Goal: Ask a question: Seek information or help from site administrators or community

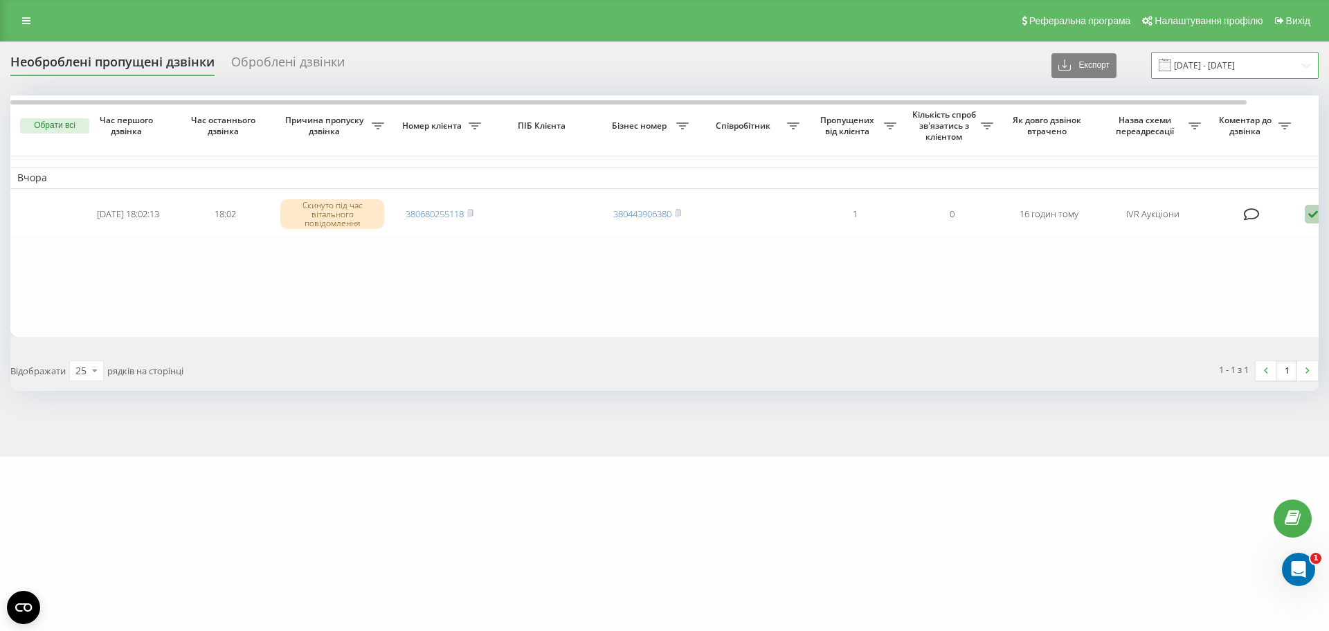
click at [1255, 58] on input "[DATE] - [DATE]" at bounding box center [1234, 65] width 167 height 27
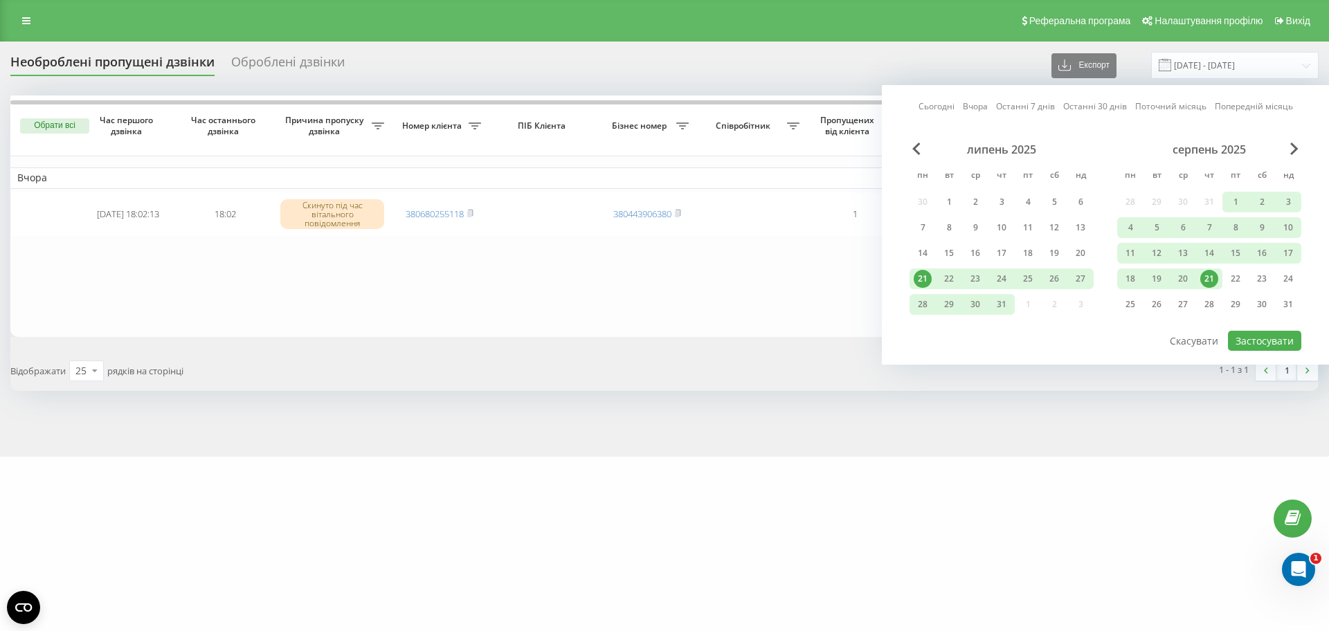
click at [1208, 278] on div "21" at bounding box center [1209, 279] width 18 height 18
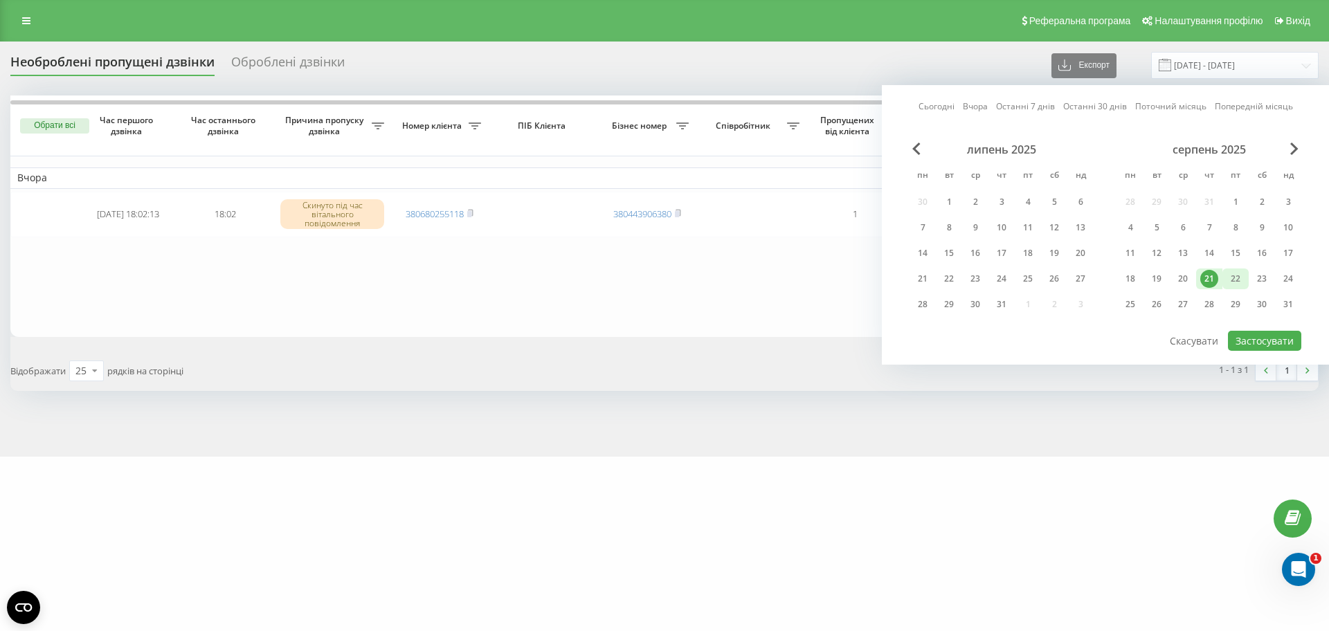
click at [1237, 278] on div "22" at bounding box center [1235, 279] width 18 height 18
click at [1280, 331] on button "Застосувати" at bounding box center [1264, 341] width 73 height 20
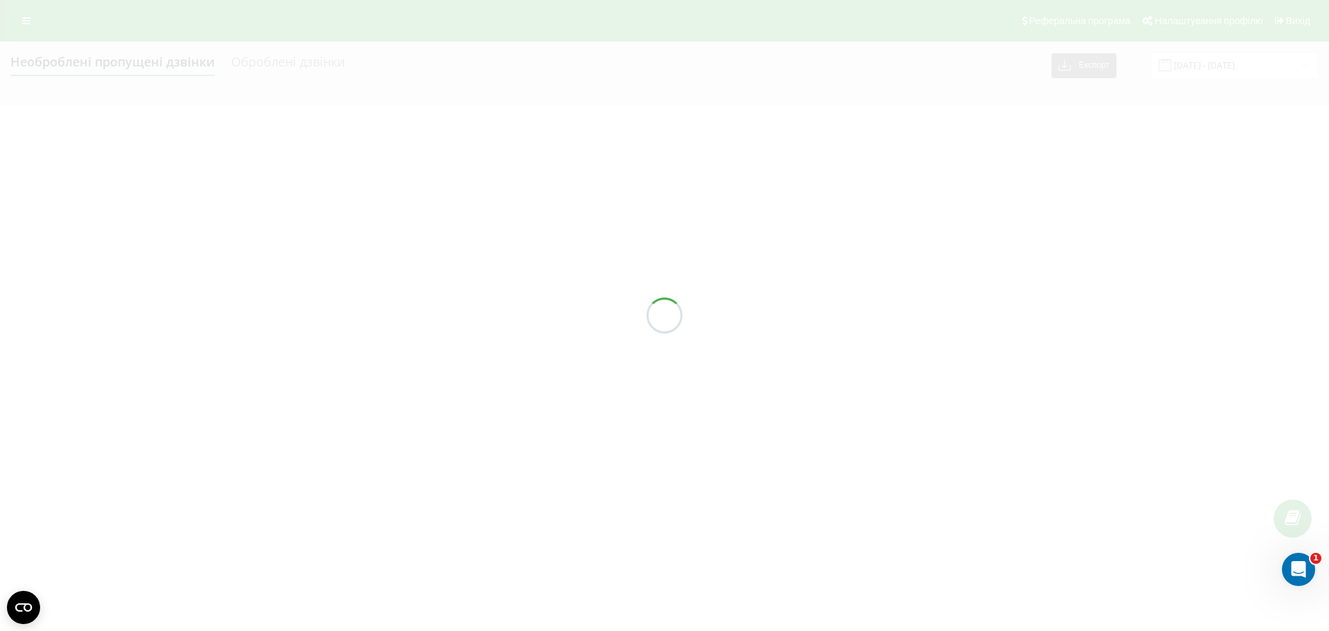
type input "[DATE] - [DATE]"
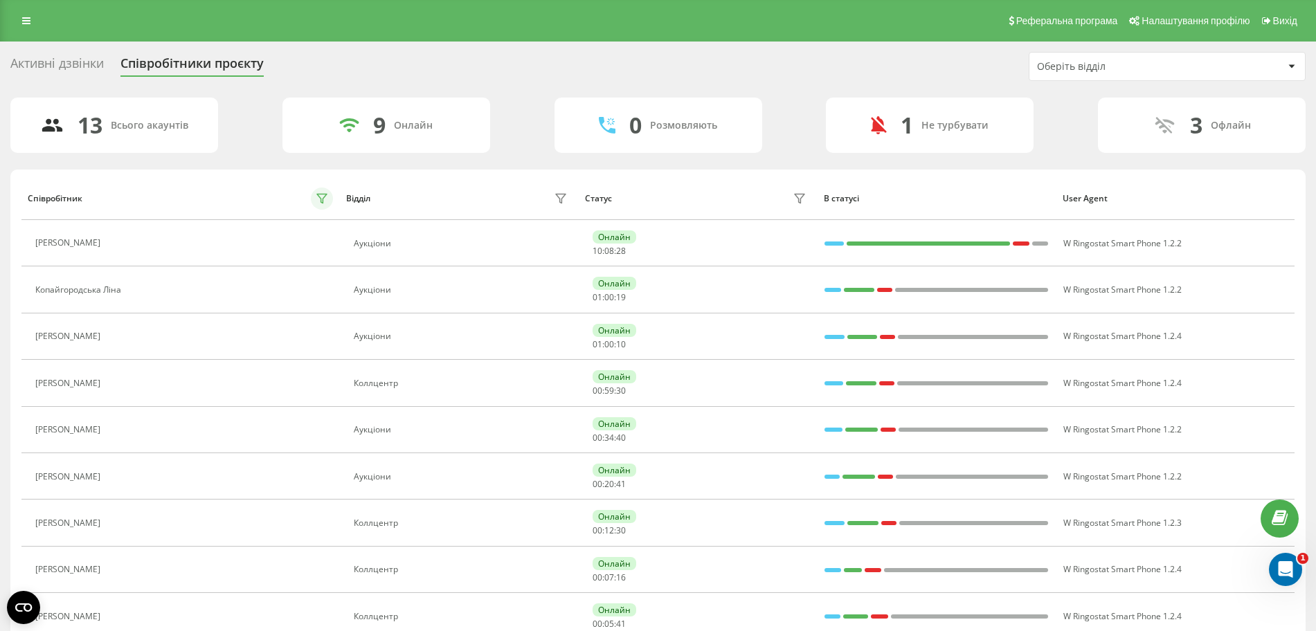
click at [323, 195] on icon at bounding box center [321, 198] width 11 height 11
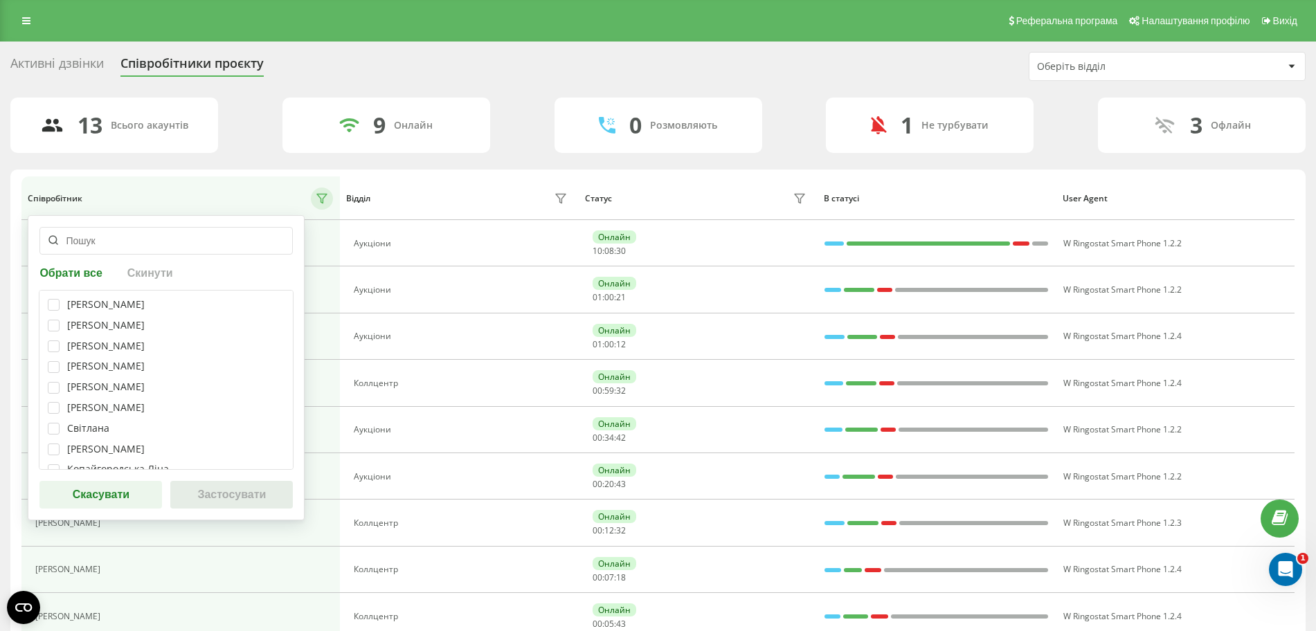
click at [62, 309] on div "Телеуця Марія" at bounding box center [166, 305] width 237 height 12
click at [56, 320] on label at bounding box center [54, 320] width 12 height 0
checkbox input "true"
click at [55, 299] on label at bounding box center [54, 299] width 12 height 0
checkbox input "true"
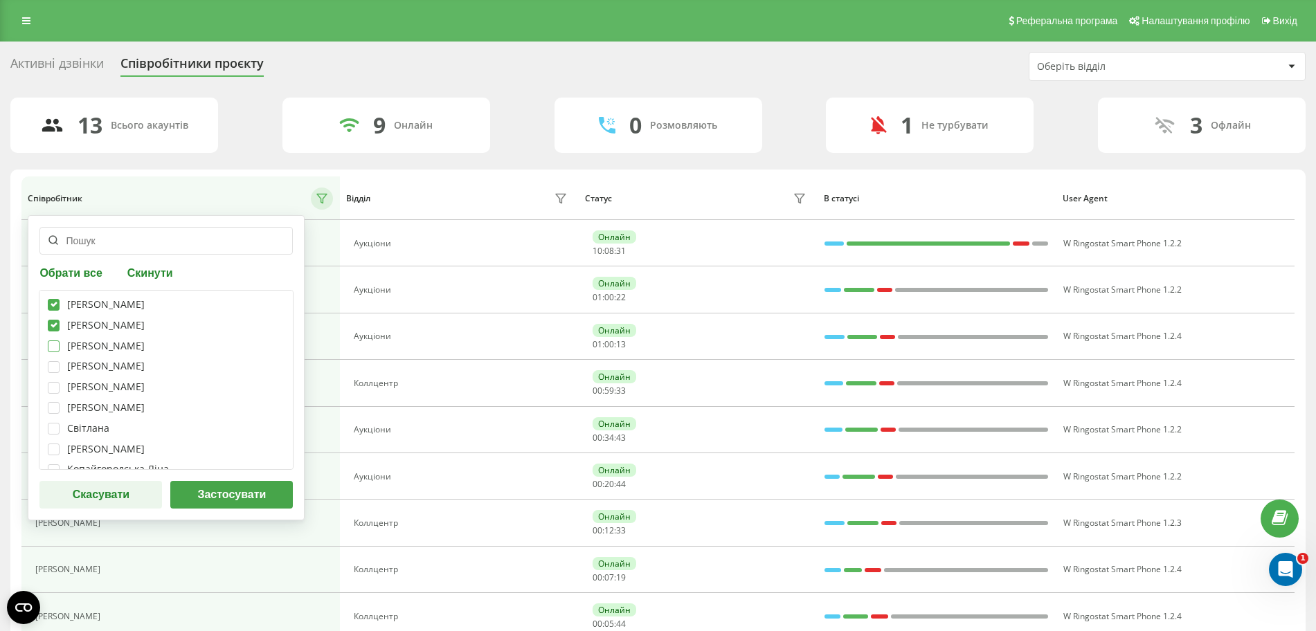
click at [52, 341] on label at bounding box center [54, 341] width 12 height 0
checkbox input "true"
click at [52, 361] on label at bounding box center [54, 361] width 12 height 0
checkbox input "true"
click at [55, 382] on label at bounding box center [54, 382] width 12 height 0
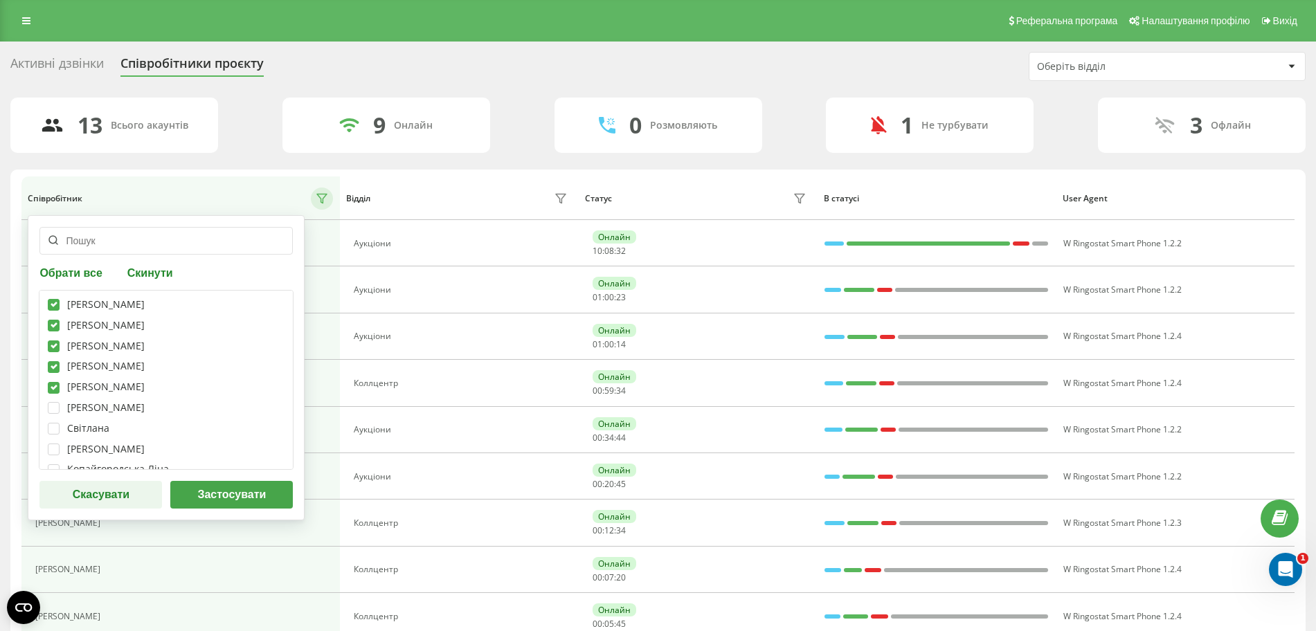
checkbox input "true"
click at [237, 496] on button "Застосувати" at bounding box center [231, 495] width 122 height 28
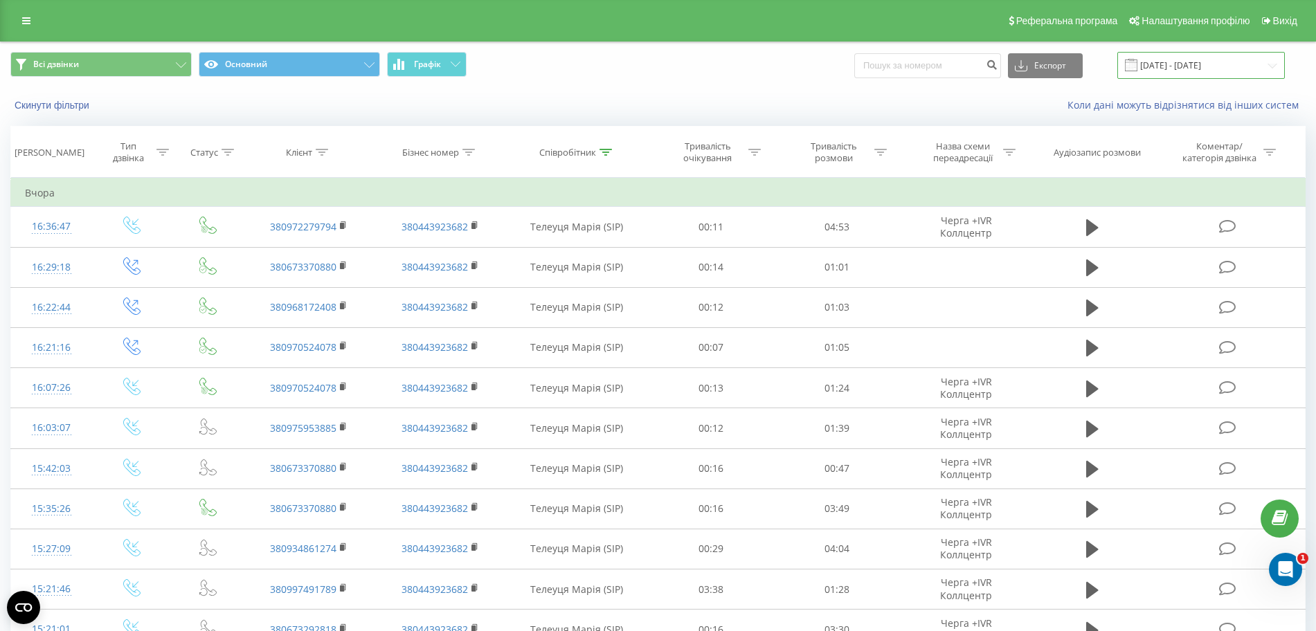
click at [1236, 70] on input "[DATE] - [DATE]" at bounding box center [1200, 65] width 167 height 27
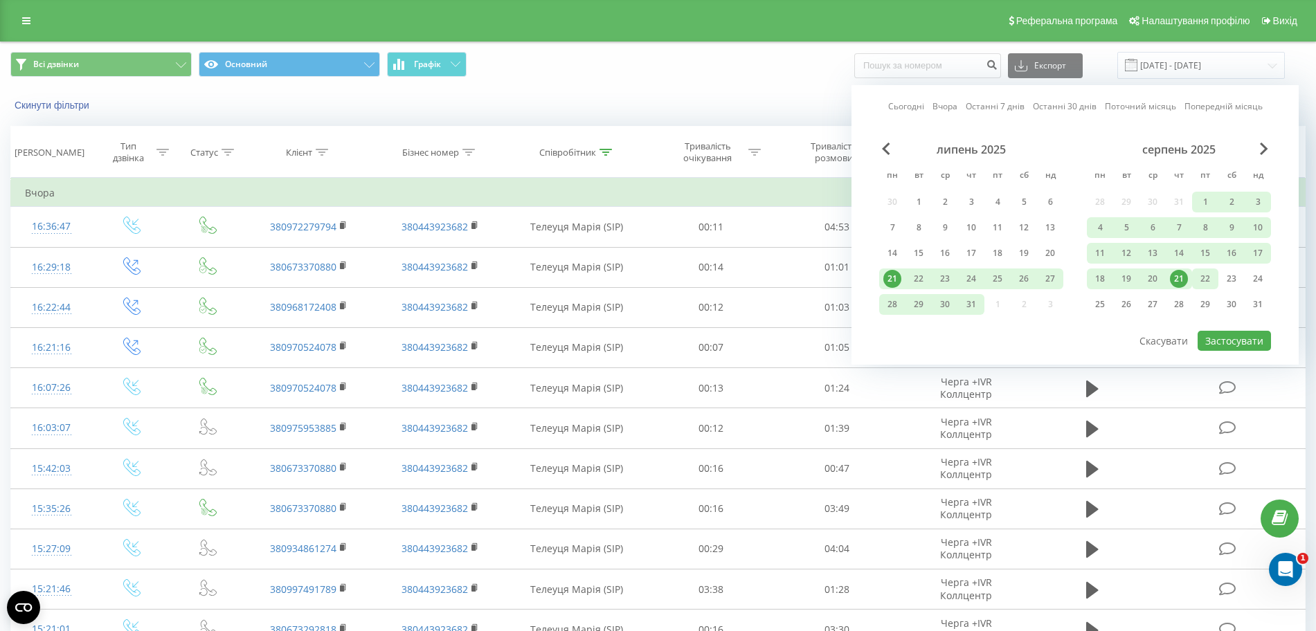
click at [1207, 281] on div "22" at bounding box center [1205, 279] width 18 height 18
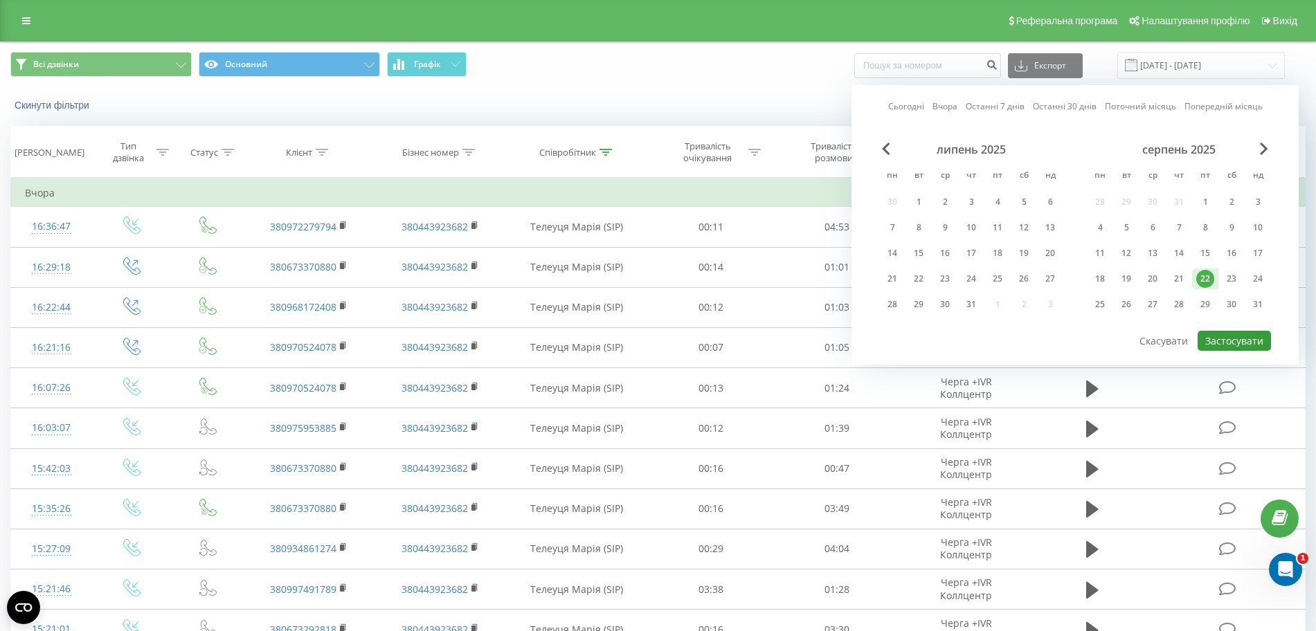
click at [1229, 338] on button "Застосувати" at bounding box center [1233, 341] width 73 height 20
type input "[DATE] - [DATE]"
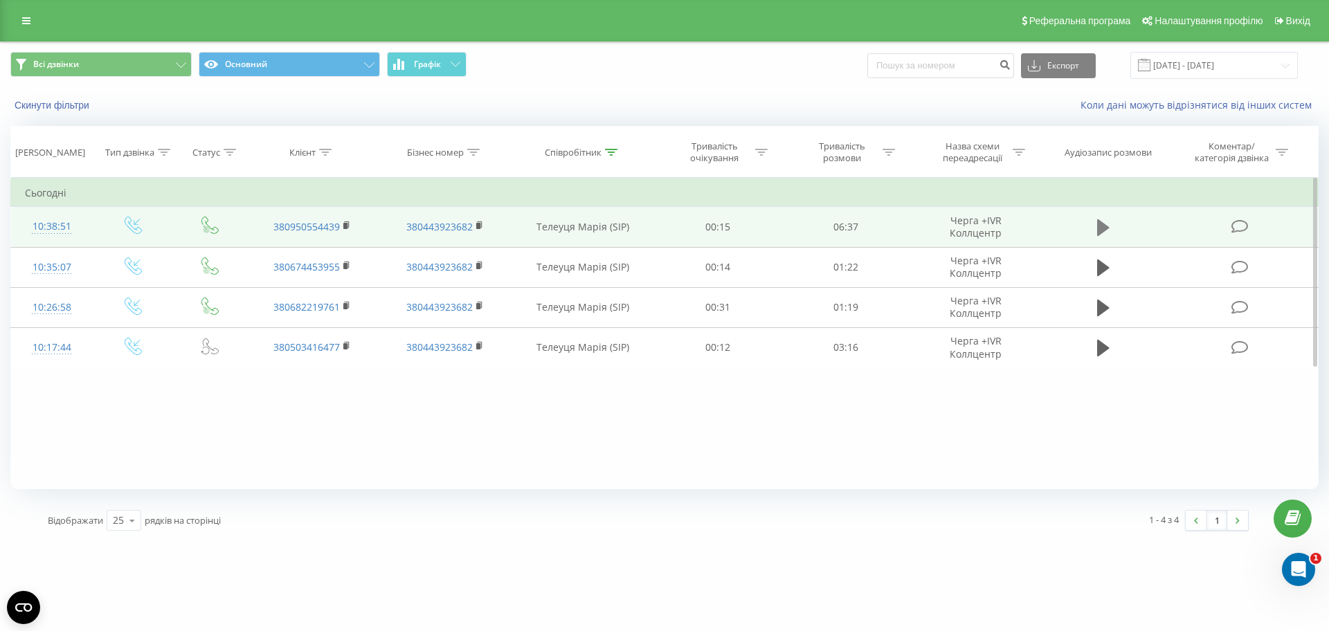
click at [1096, 226] on button at bounding box center [1103, 227] width 21 height 21
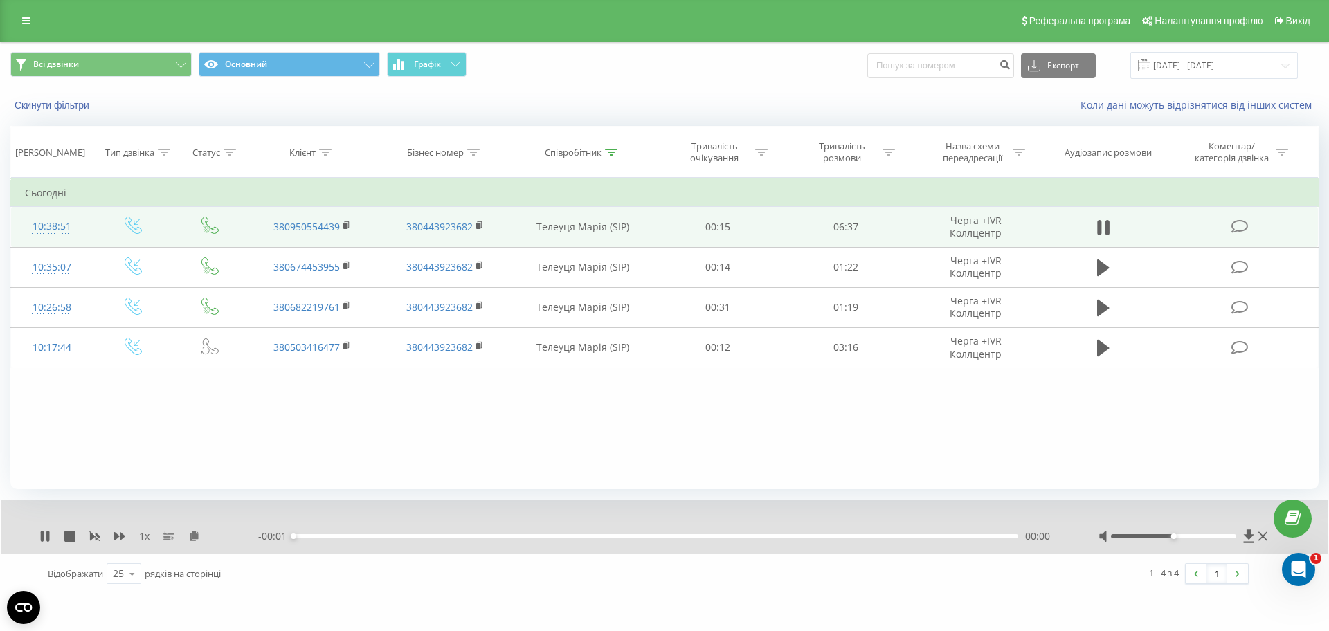
click at [110, 537] on div "1 x" at bounding box center [148, 536] width 219 height 14
click at [117, 537] on icon at bounding box center [119, 536] width 11 height 8
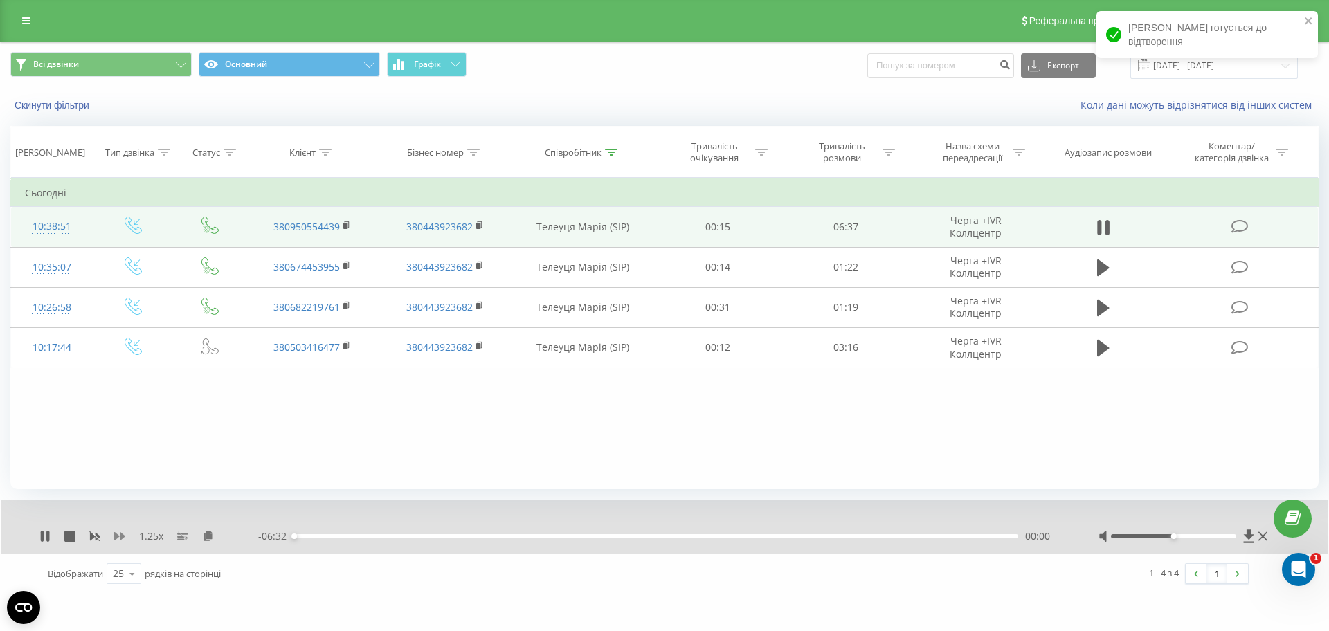
click at [115, 536] on icon at bounding box center [119, 536] width 11 height 8
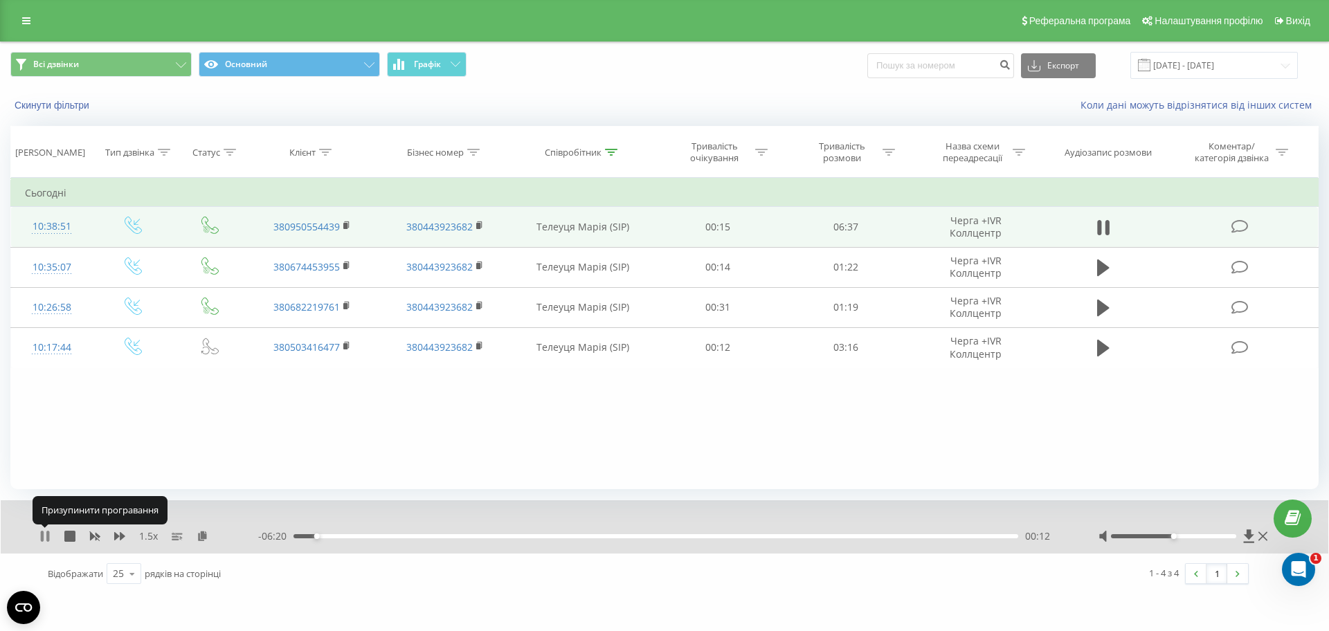
click at [46, 534] on icon at bounding box center [44, 536] width 11 height 11
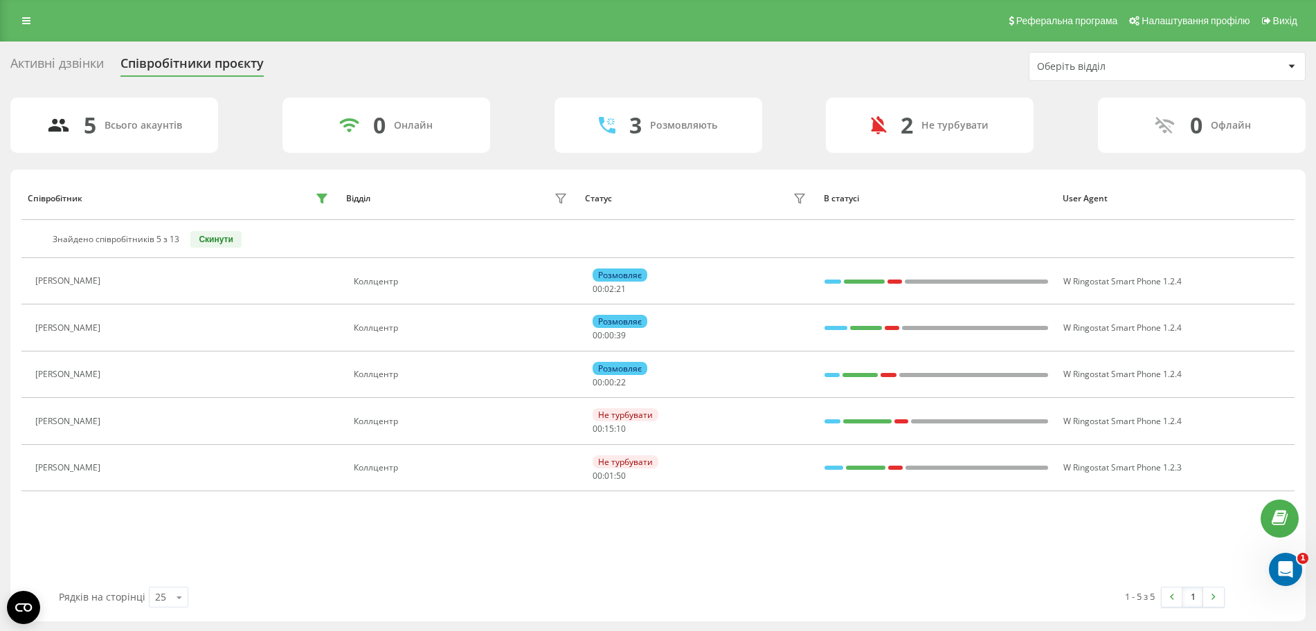
click at [379, 610] on div "Рядків на сторінці 25 10 25 50 100" at bounding box center [345, 597] width 592 height 40
click at [412, 552] on div "Співробітник Відділ Статус В статусі User Agent Знайдено співробітників 5 з 13 …" at bounding box center [657, 381] width 1273 height 410
click at [724, 592] on div "1 - 5 з 5 1" at bounding box center [938, 597] width 592 height 40
click at [556, 541] on div "Співробітник Відділ Статус В статусі User Agent Знайдено співробітників 5 з 13 …" at bounding box center [657, 381] width 1273 height 410
click at [593, 580] on div "Рядків на сторінці 25 10 25 50 100" at bounding box center [345, 597] width 592 height 40
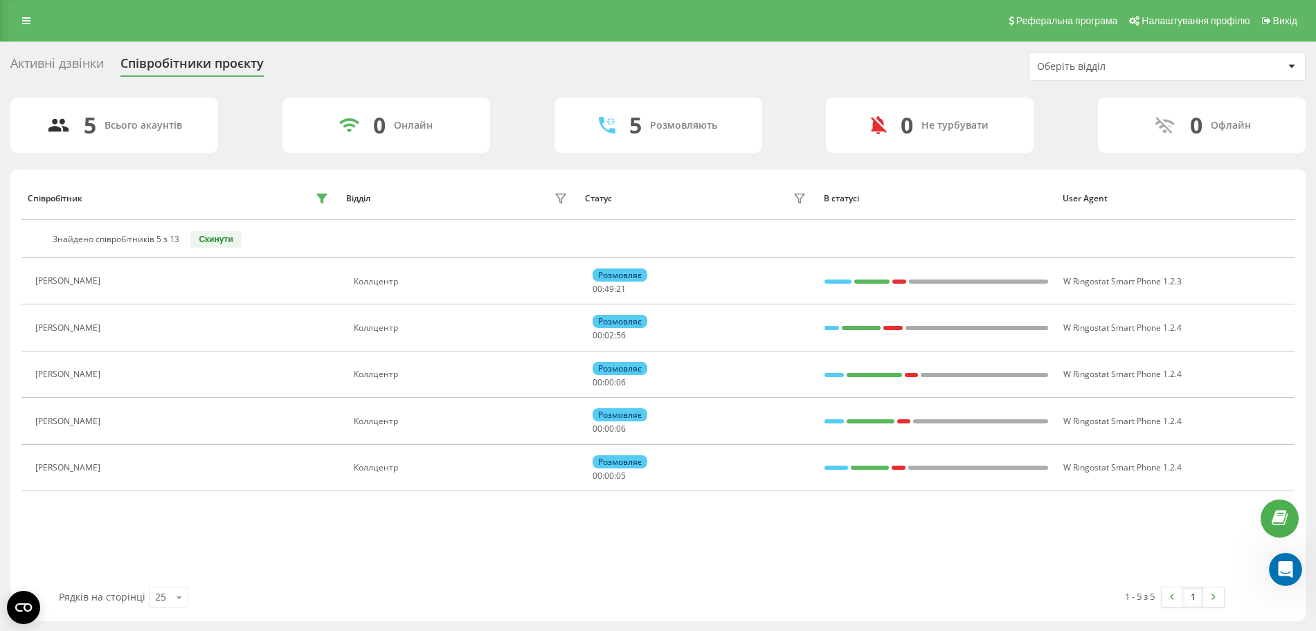
click at [366, 604] on div "Рядків на сторінці 25 10 25 50 100" at bounding box center [345, 597] width 592 height 40
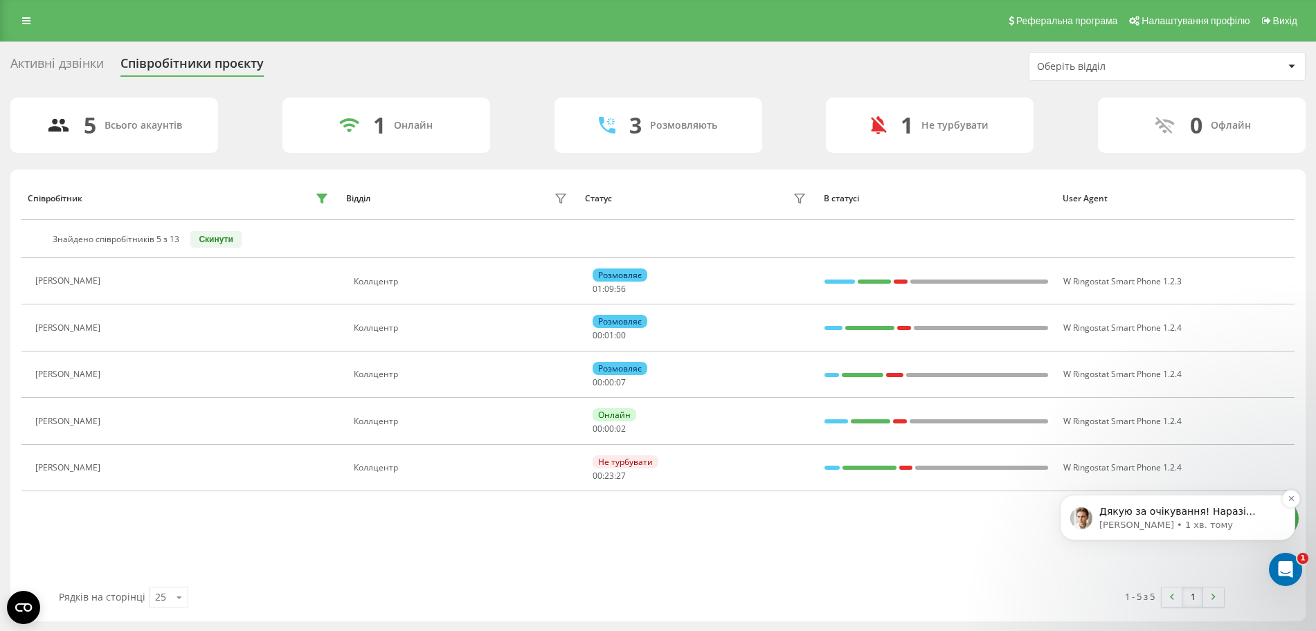
click at [1217, 518] on p "Дякую за очікування! Наразі спостерігаємо проблему з оновленням даних у звіті п…" at bounding box center [1188, 512] width 179 height 14
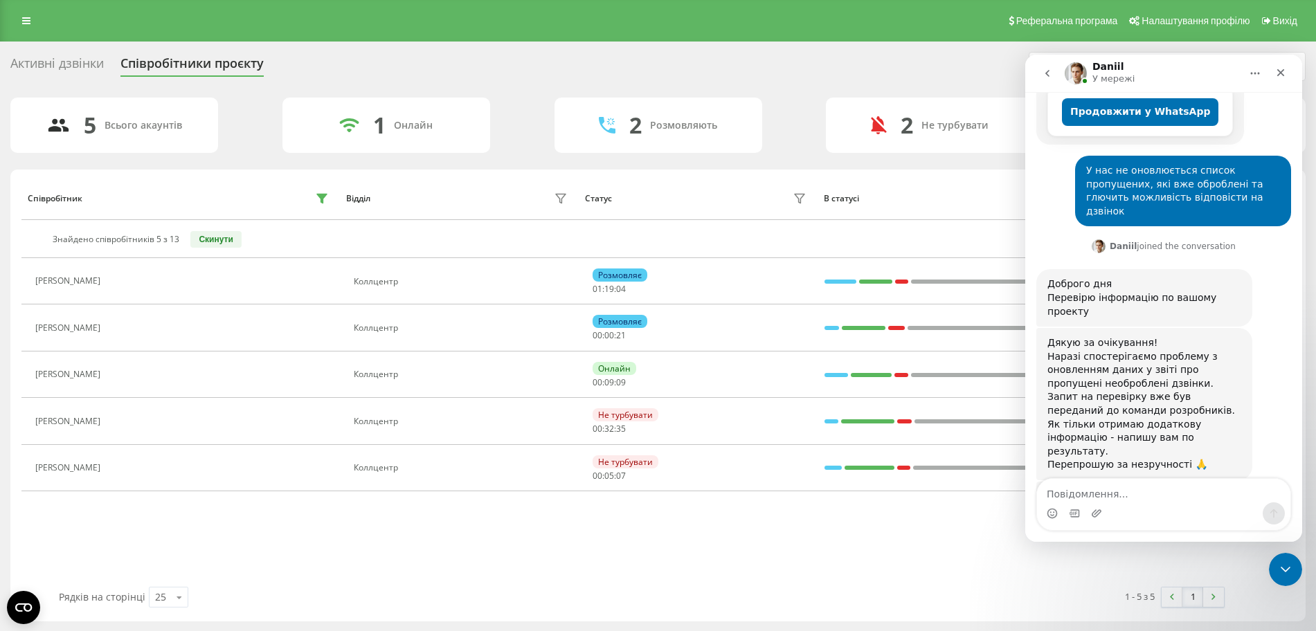
scroll to position [302, 0]
click at [1163, 456] on icon "Scroll to bottom" at bounding box center [1163, 458] width 12 height 12
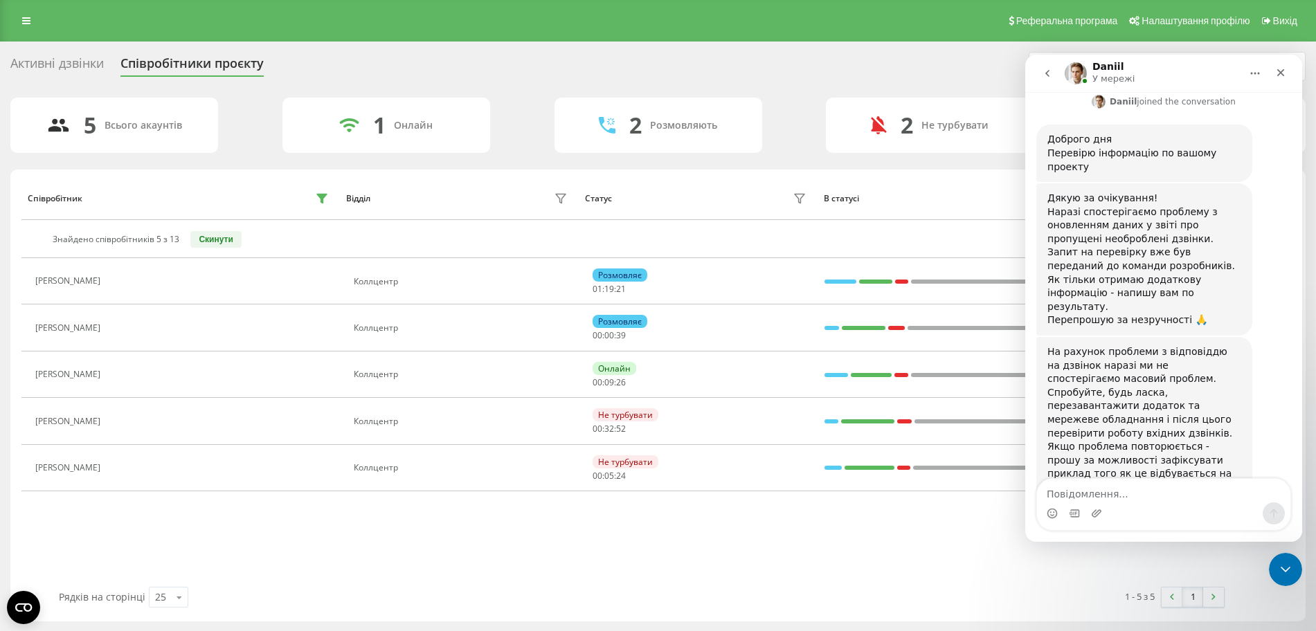
scroll to position [449, 0]
click at [1134, 490] on textarea "Повідомлення..." at bounding box center [1163, 491] width 253 height 24
type textarea "Дякуємо"
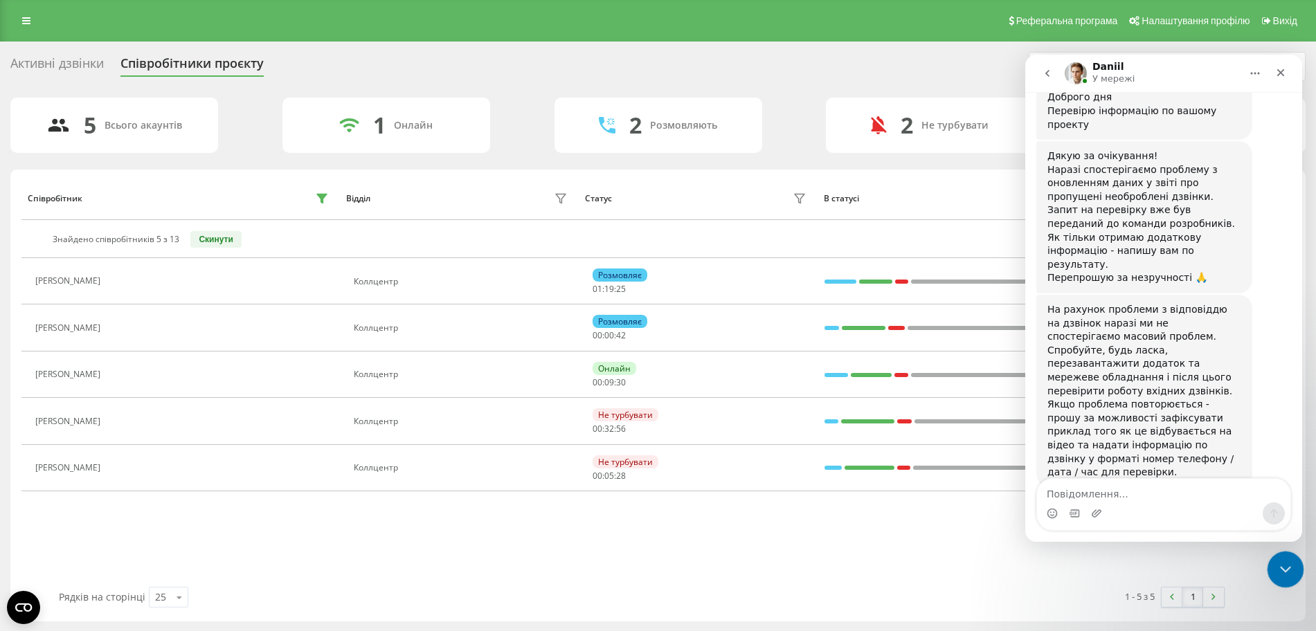
click at [1294, 561] on div "Закрити програму для спілкування Intercom" at bounding box center [1283, 567] width 33 height 33
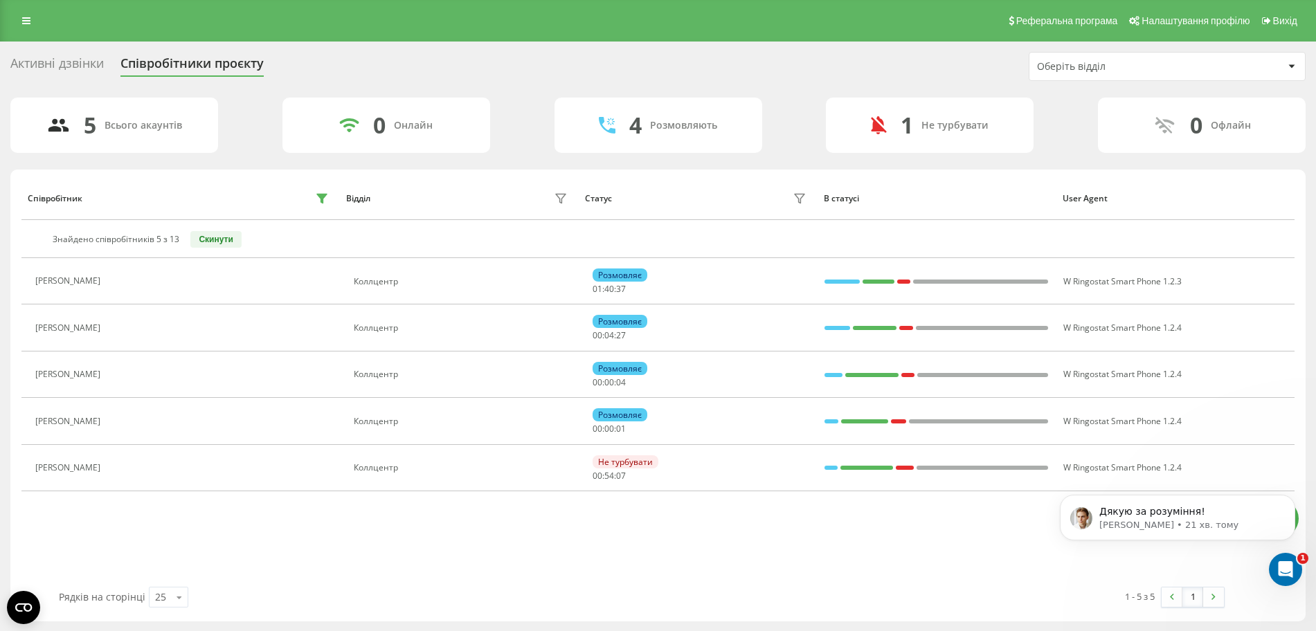
scroll to position [0, 0]
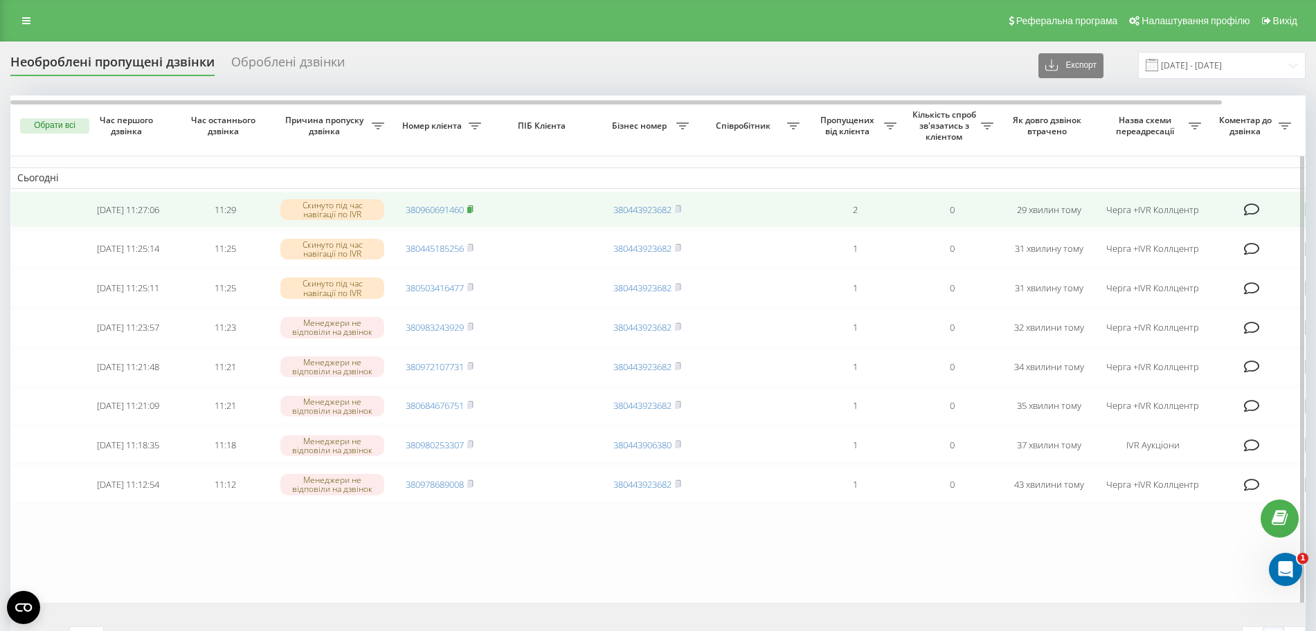
click at [471, 208] on rect at bounding box center [469, 210] width 4 height 6
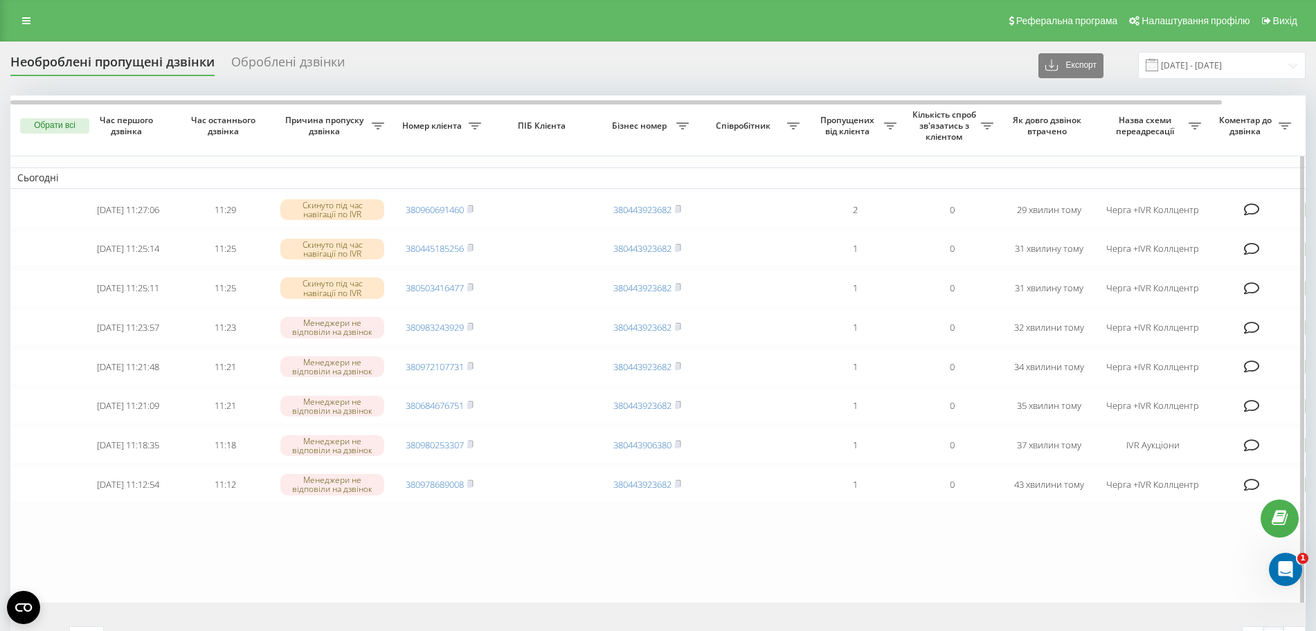
click at [469, 586] on table "Сьогодні 2025-08-22 11:27:06 11:29 Скинуто під час навігації по IVR 38096069146…" at bounding box center [702, 349] width 1384 height 507
click at [1284, 569] on icon "Відкрити програму для спілкування Intercom" at bounding box center [1283, 567] width 10 height 11
click at [1287, 565] on icon "Відкрити програму для спілкування Intercom" at bounding box center [1283, 567] width 23 height 23
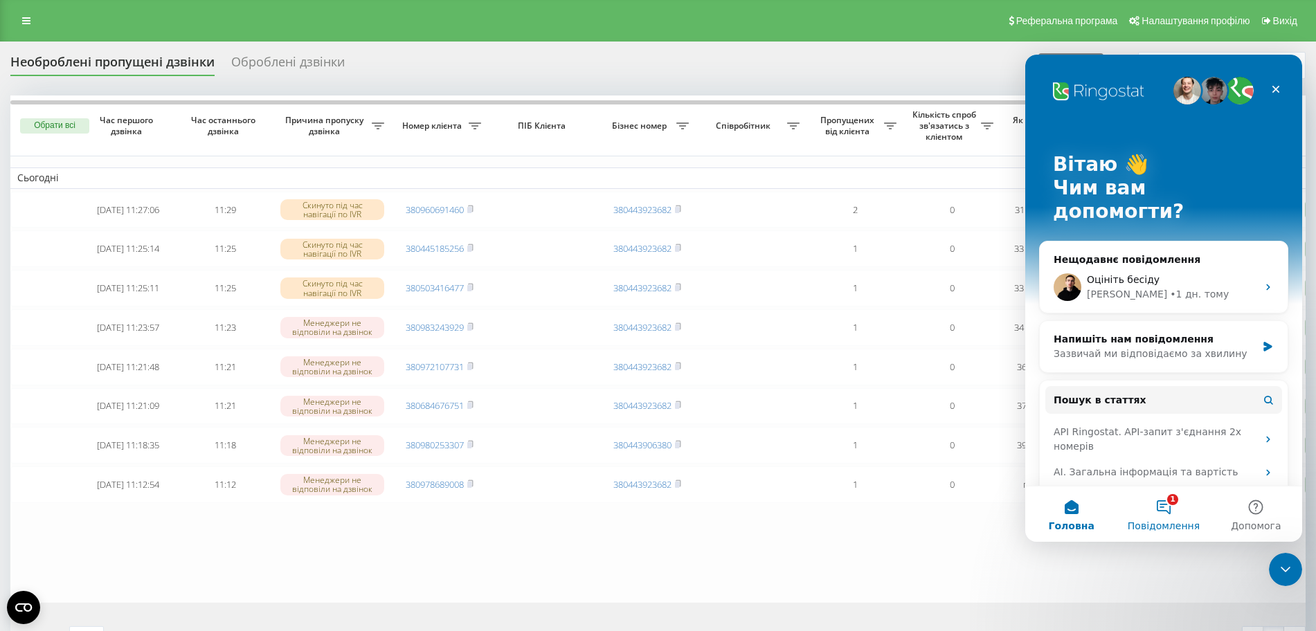
click at [1172, 507] on button "1 Повідомлення" at bounding box center [1163, 514] width 92 height 55
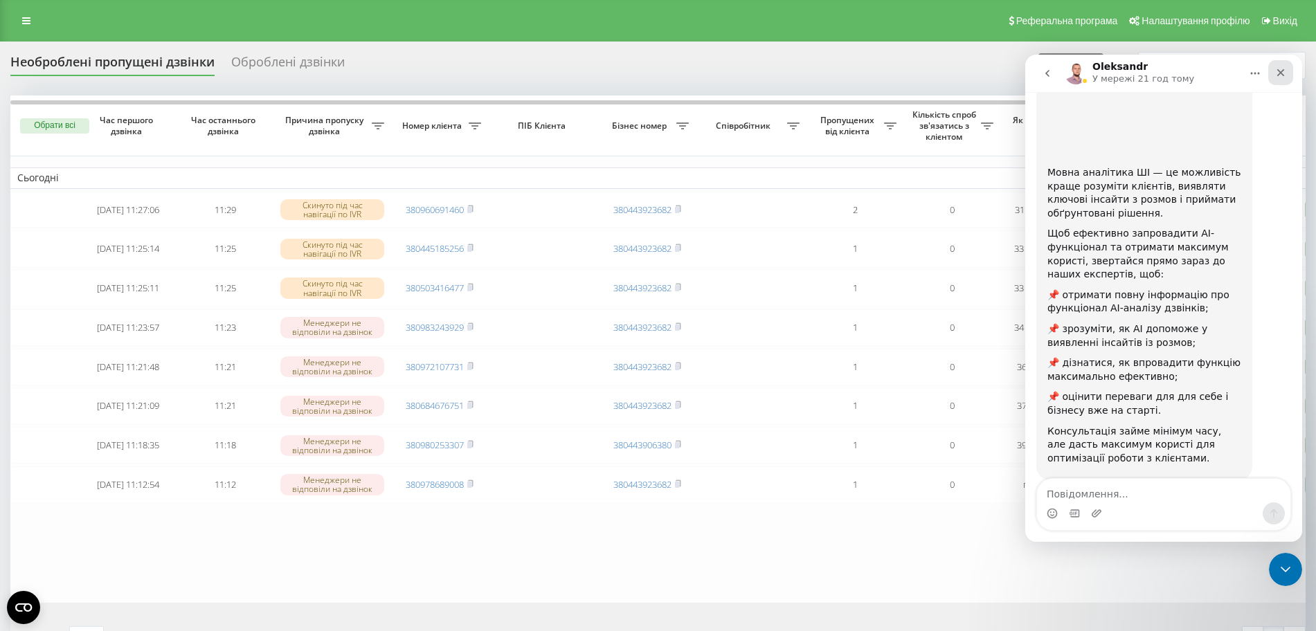
scroll to position [150, 0]
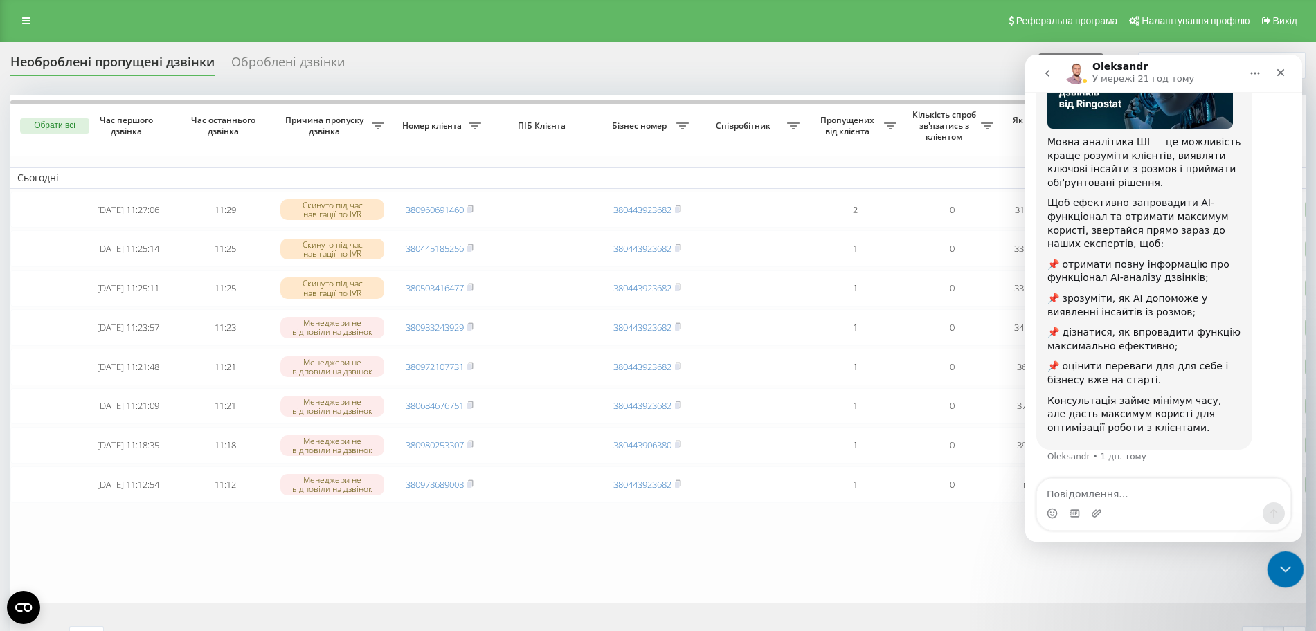
click at [1270, 571] on div "Закрити програму для спілкування Intercom" at bounding box center [1283, 567] width 33 height 33
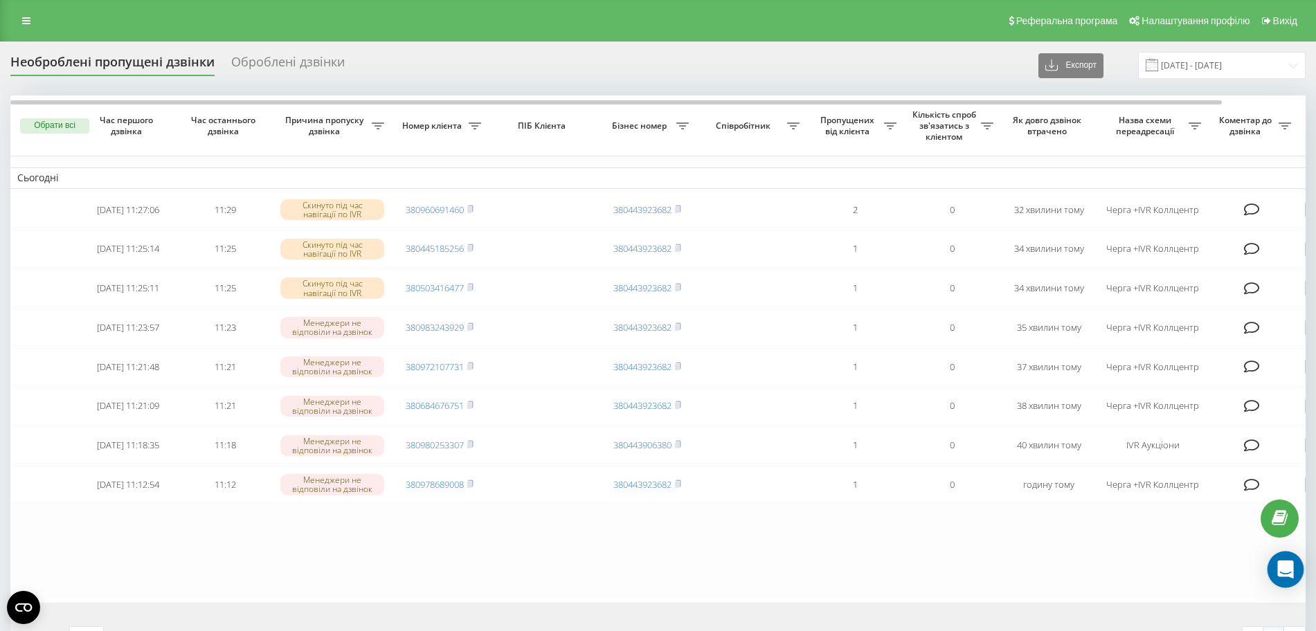
click at [1288, 577] on div "Open Intercom Messenger" at bounding box center [1285, 570] width 37 height 37
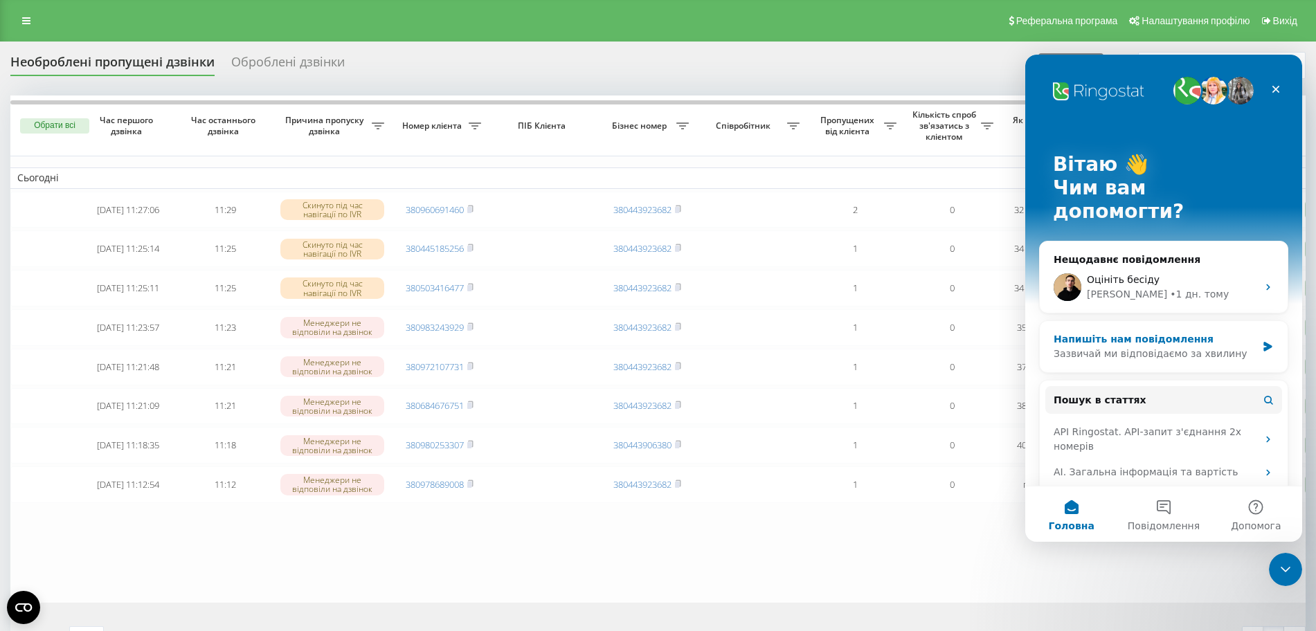
click at [1168, 332] on div "Напишіть нам повідомлення" at bounding box center [1154, 339] width 203 height 15
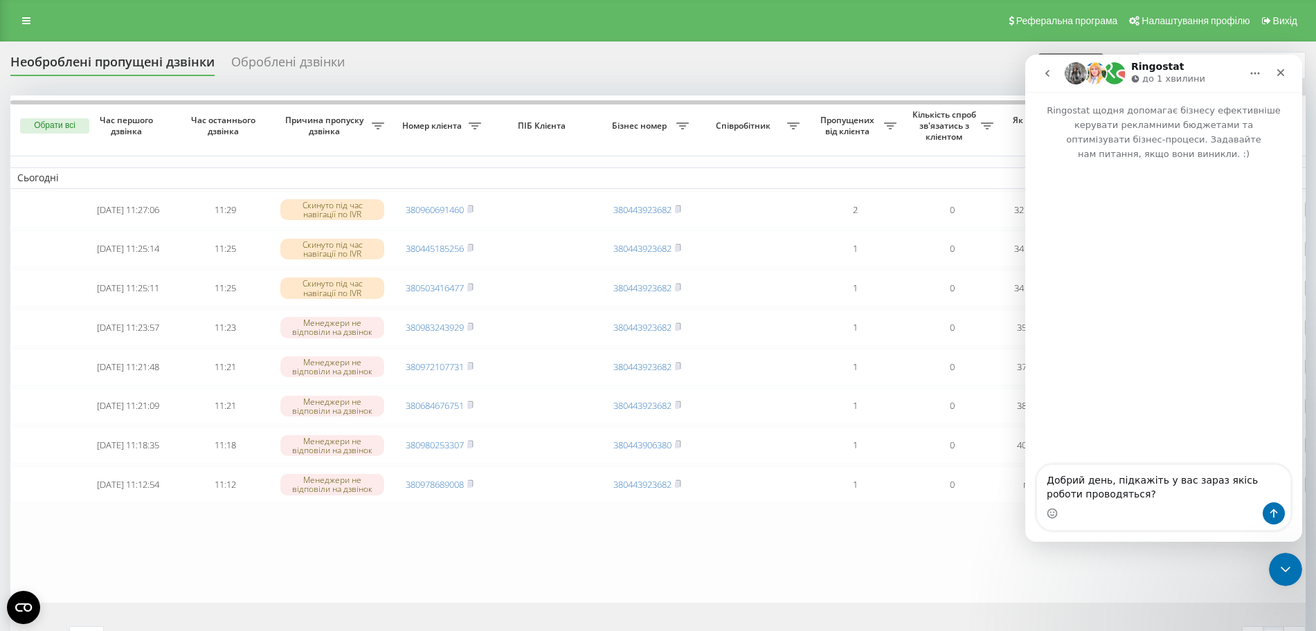
type textarea "Добрий день, підкажіть у вас зараз якісь роботи проводяться?"
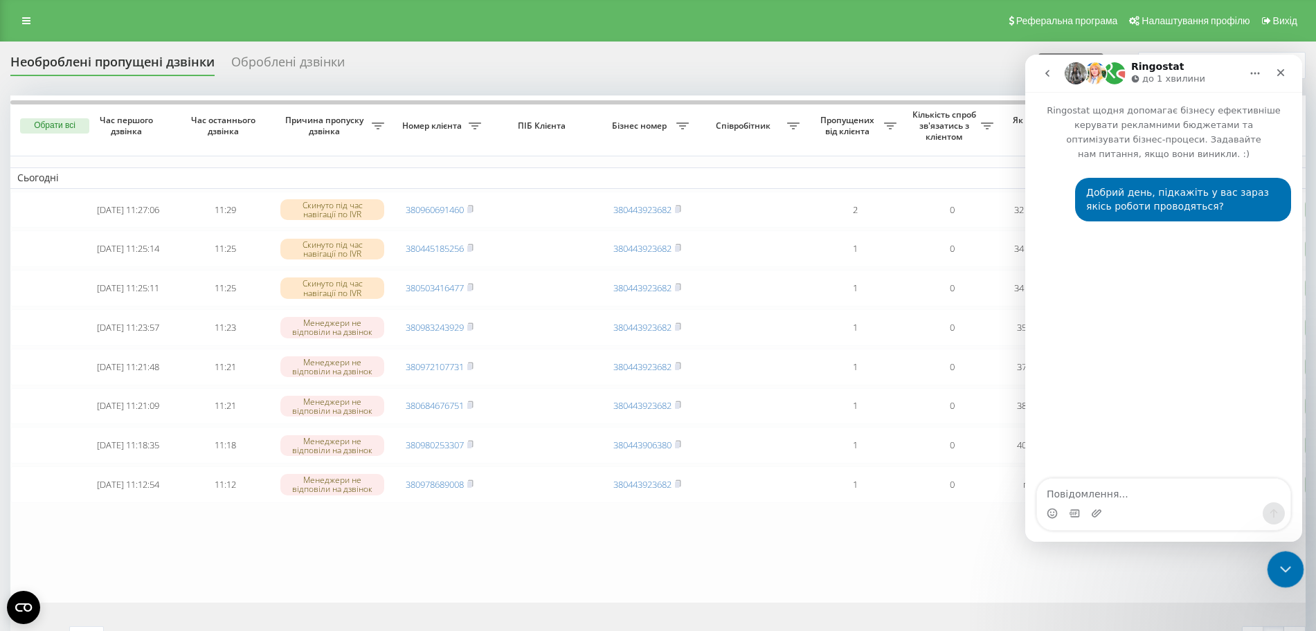
click at [1278, 552] on div "Закрити програму для спілкування Intercom" at bounding box center [1283, 567] width 33 height 33
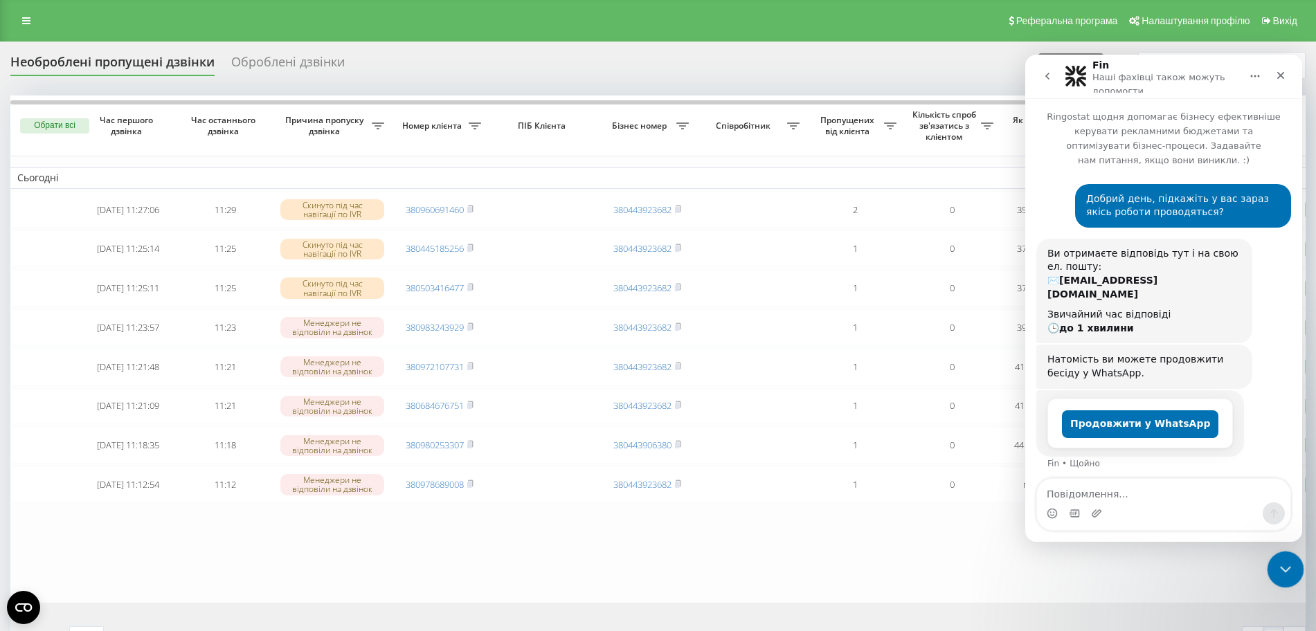
click at [1275, 569] on icon "Закрити програму для спілкування Intercom" at bounding box center [1283, 567] width 17 height 17
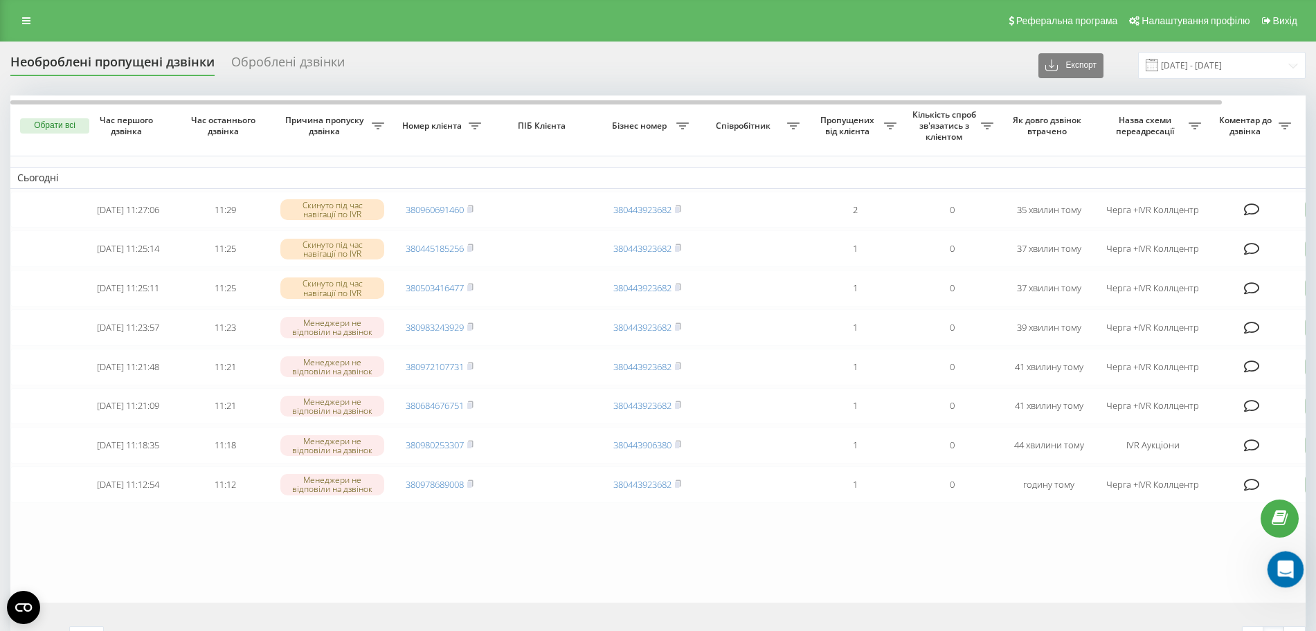
click at [1273, 577] on div "Відкрити програму для спілкування Intercom" at bounding box center [1283, 568] width 46 height 46
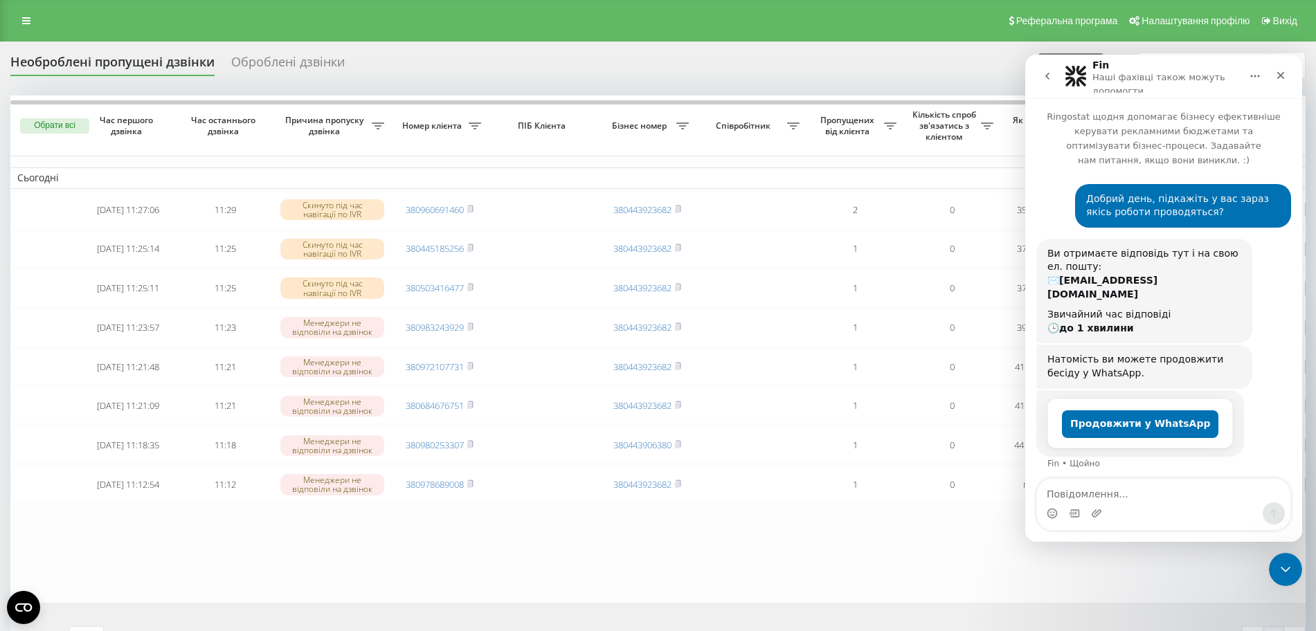
click at [1141, 490] on textarea "Повідомлення..." at bounding box center [1163, 491] width 253 height 24
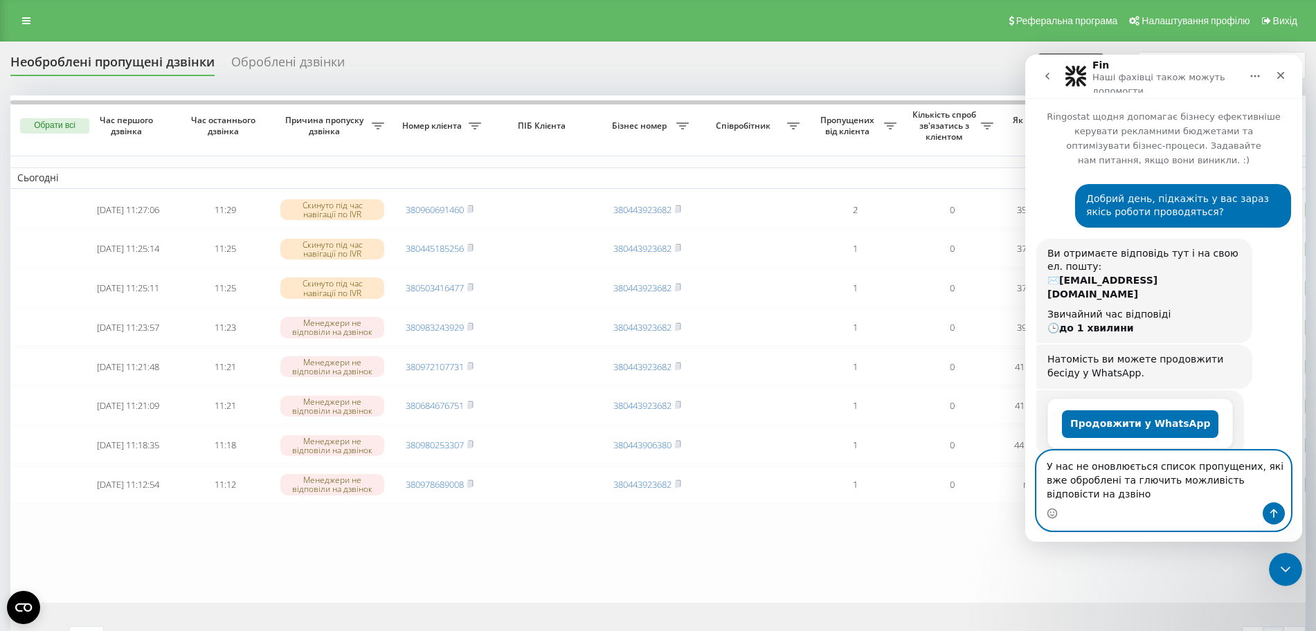
type textarea "У нас не оновлюється список пропущених, які вже оброблені та глючить можливість…"
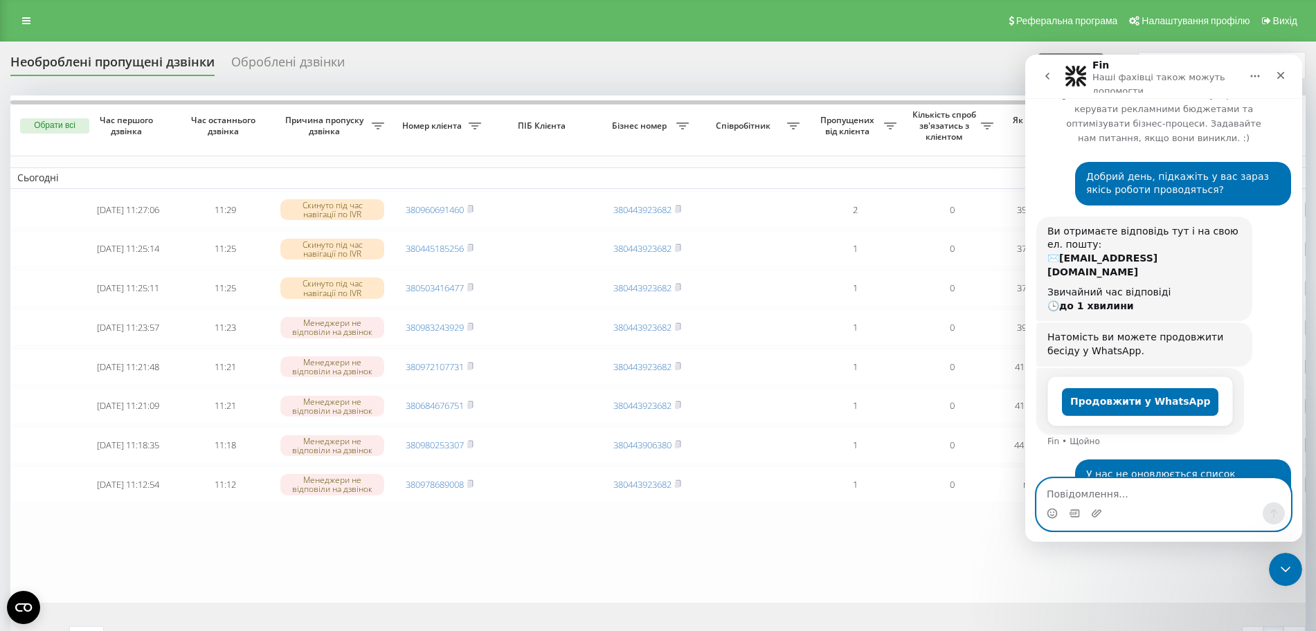
scroll to position [62, 0]
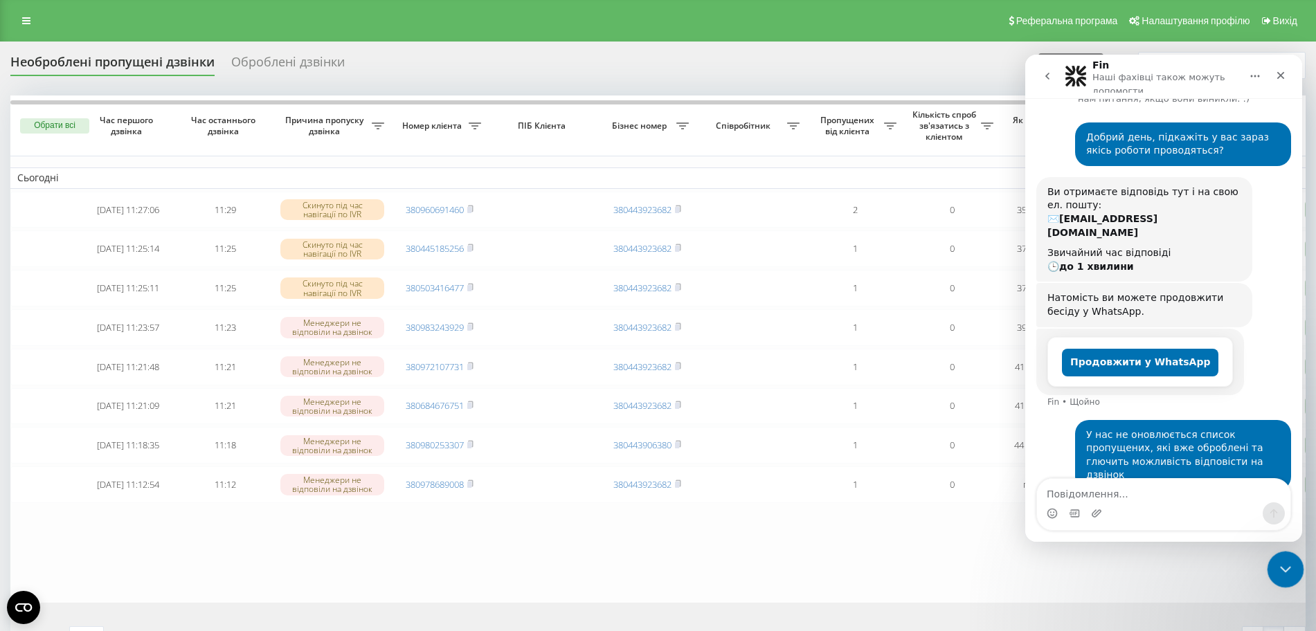
click at [1285, 556] on div "Закрити програму для спілкування Intercom" at bounding box center [1283, 567] width 33 height 33
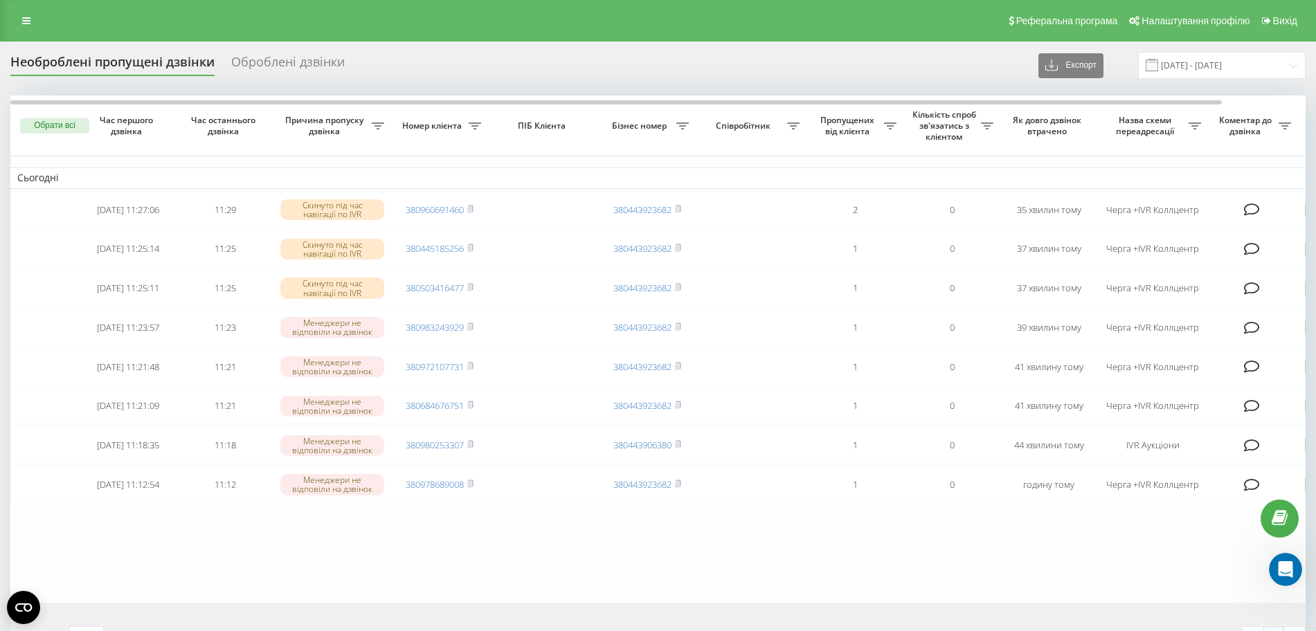
scroll to position [142, 0]
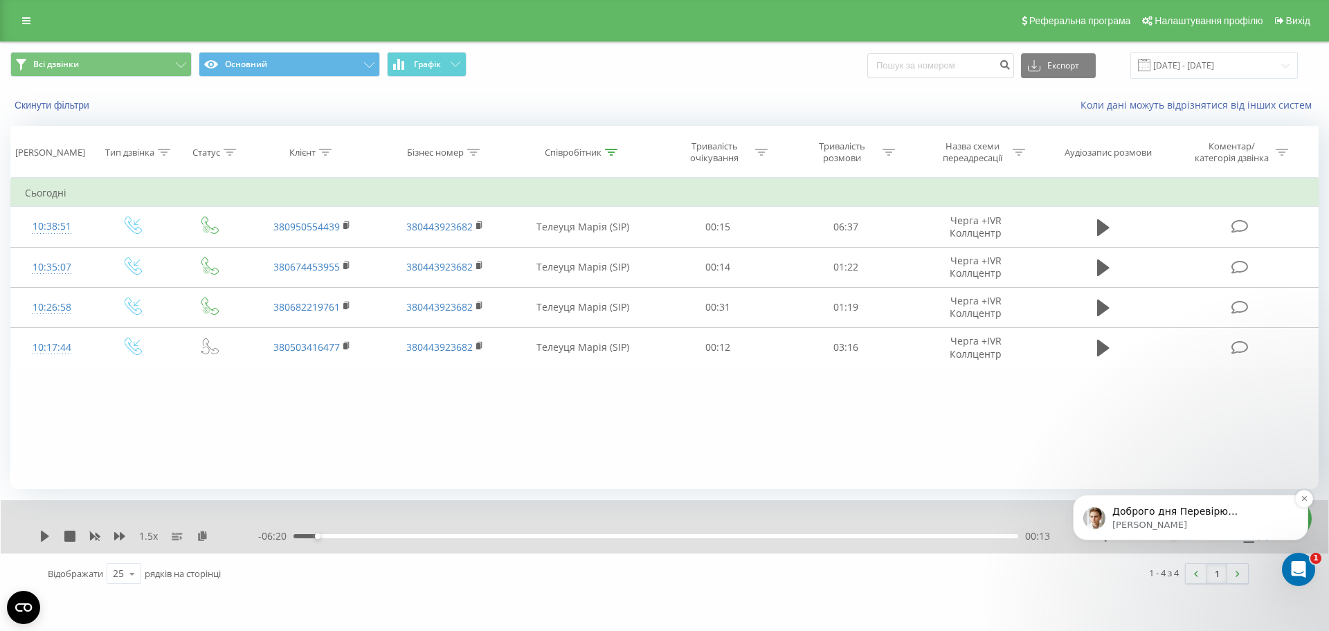
click at [1163, 512] on p "Доброго дня ​Перевірю інформацію по вашому проекту" at bounding box center [1201, 512] width 179 height 14
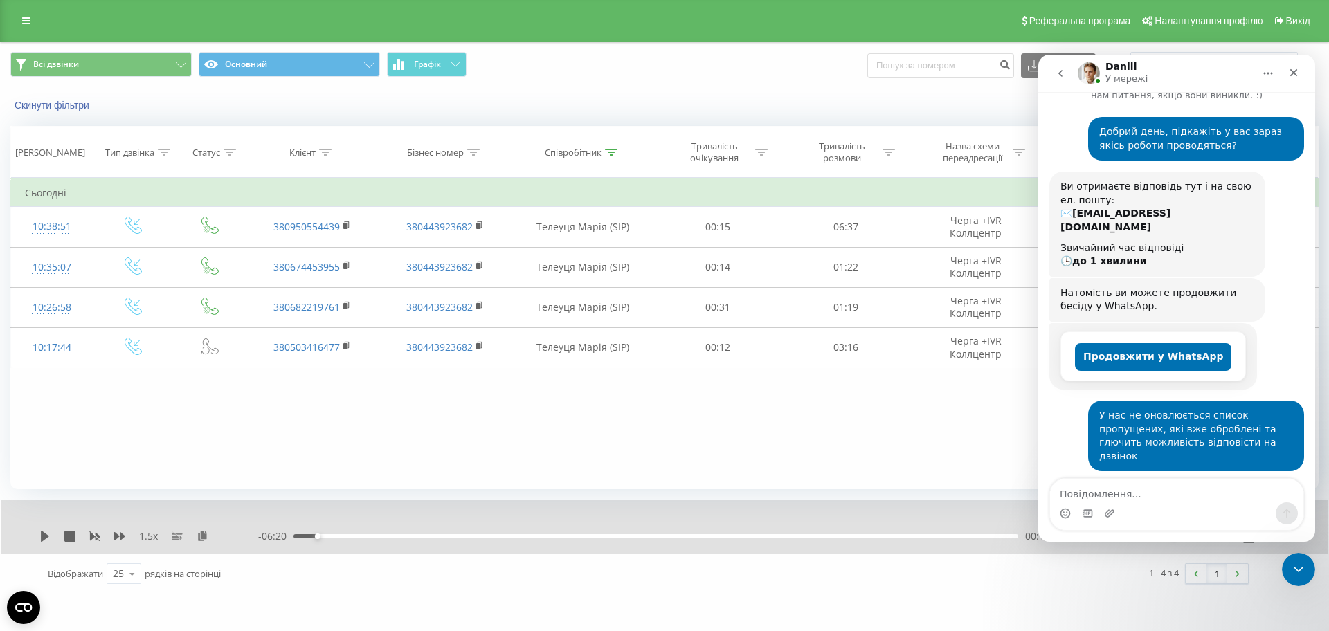
scroll to position [165, 0]
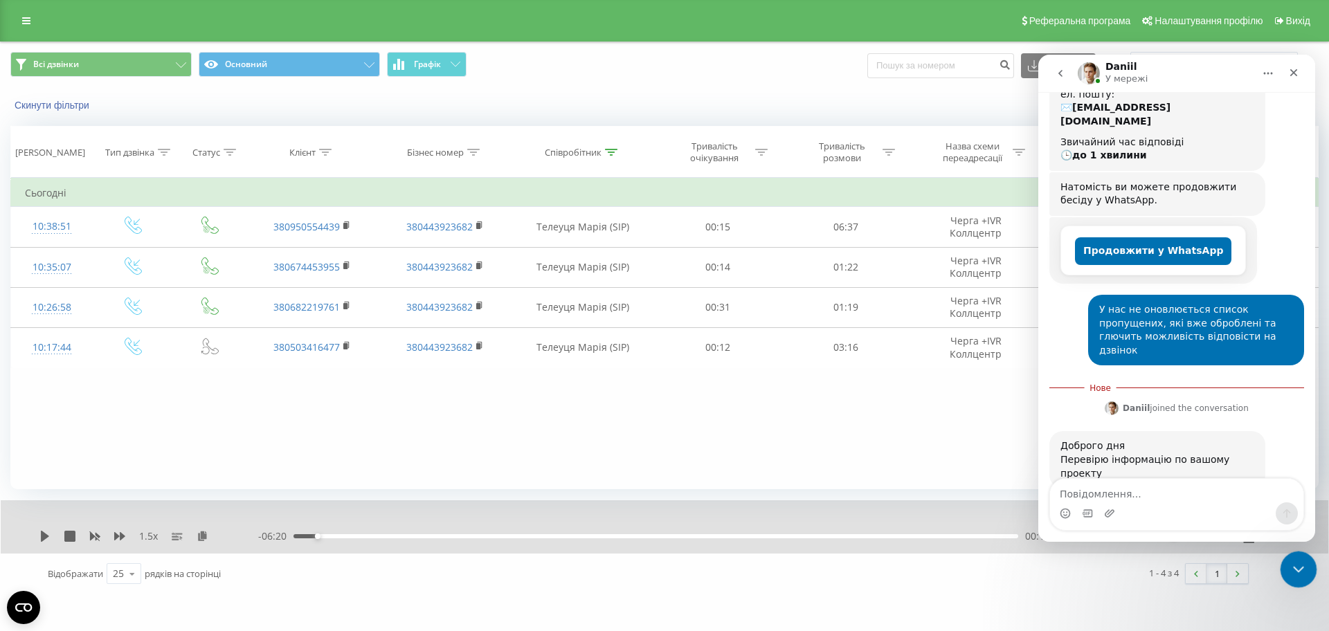
drag, startPoint x: 1300, startPoint y: 562, endPoint x: 1829, endPoint y: 556, distance: 529.5
click at [1300, 560] on icon "Закрити програму для спілкування Intercom" at bounding box center [1296, 567] width 17 height 17
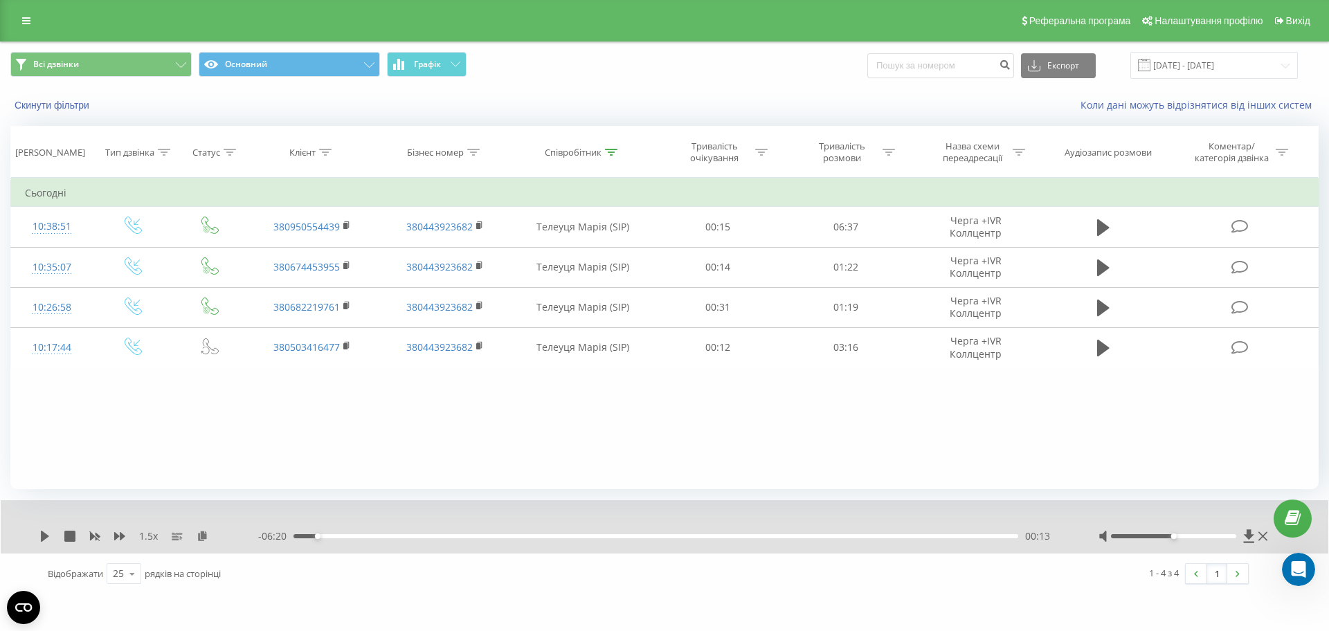
scroll to position [142, 0]
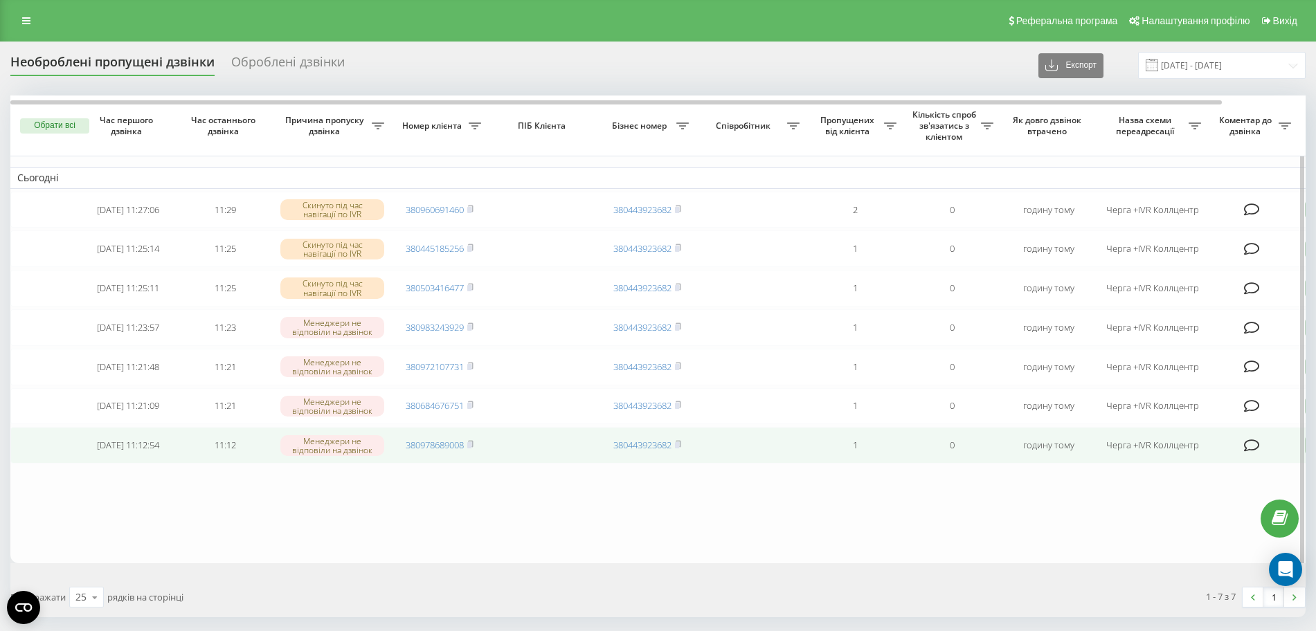
click at [460, 464] on td "380978689008" at bounding box center [439, 445] width 97 height 37
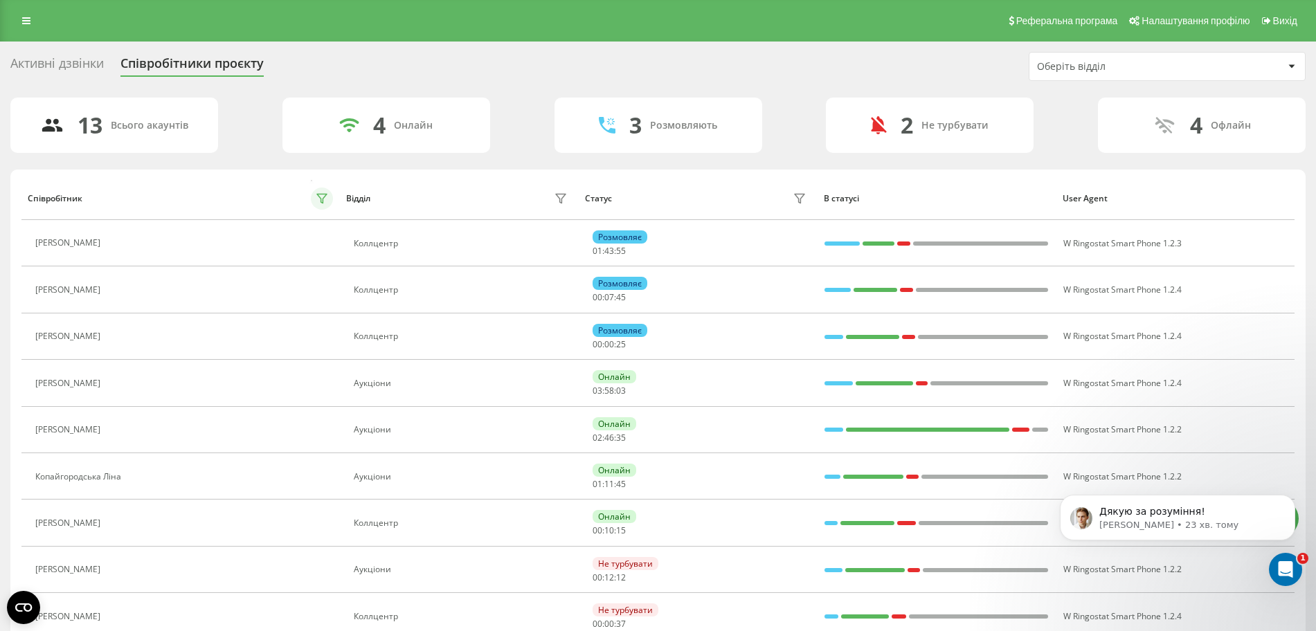
click at [315, 201] on button at bounding box center [322, 199] width 22 height 22
click at [324, 199] on icon at bounding box center [321, 198] width 11 height 11
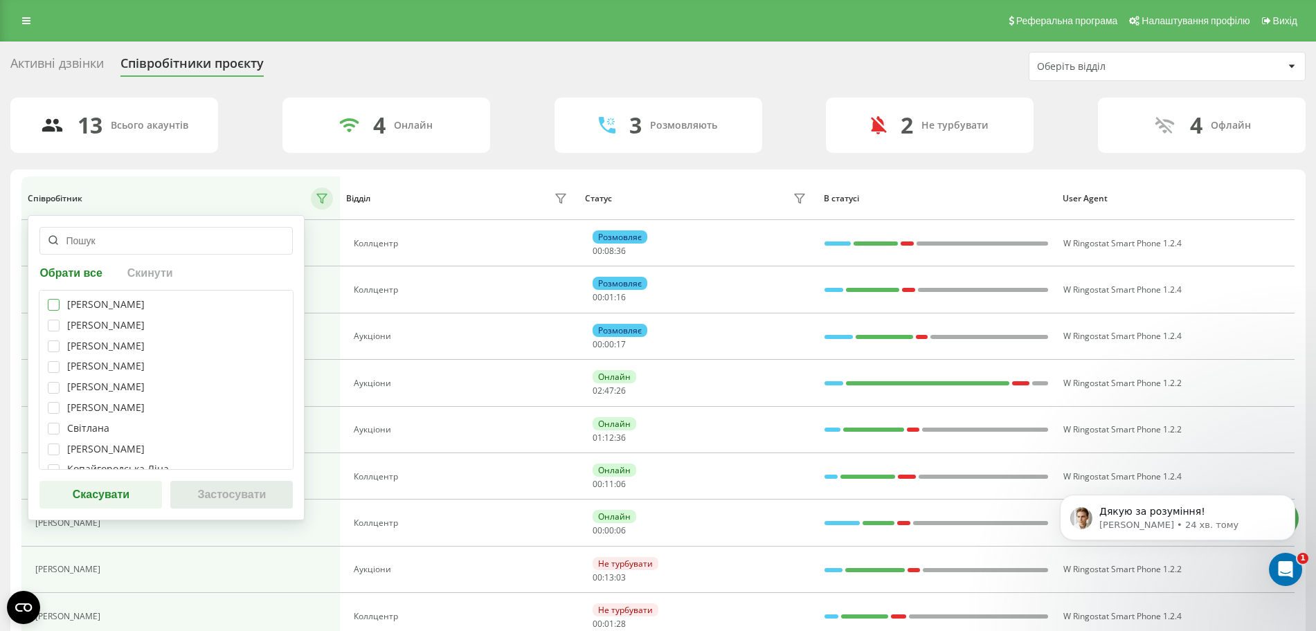
click at [49, 299] on label at bounding box center [54, 299] width 12 height 0
checkbox input "true"
click at [53, 320] on label at bounding box center [54, 320] width 12 height 0
checkbox input "true"
click at [49, 341] on label at bounding box center [54, 341] width 12 height 0
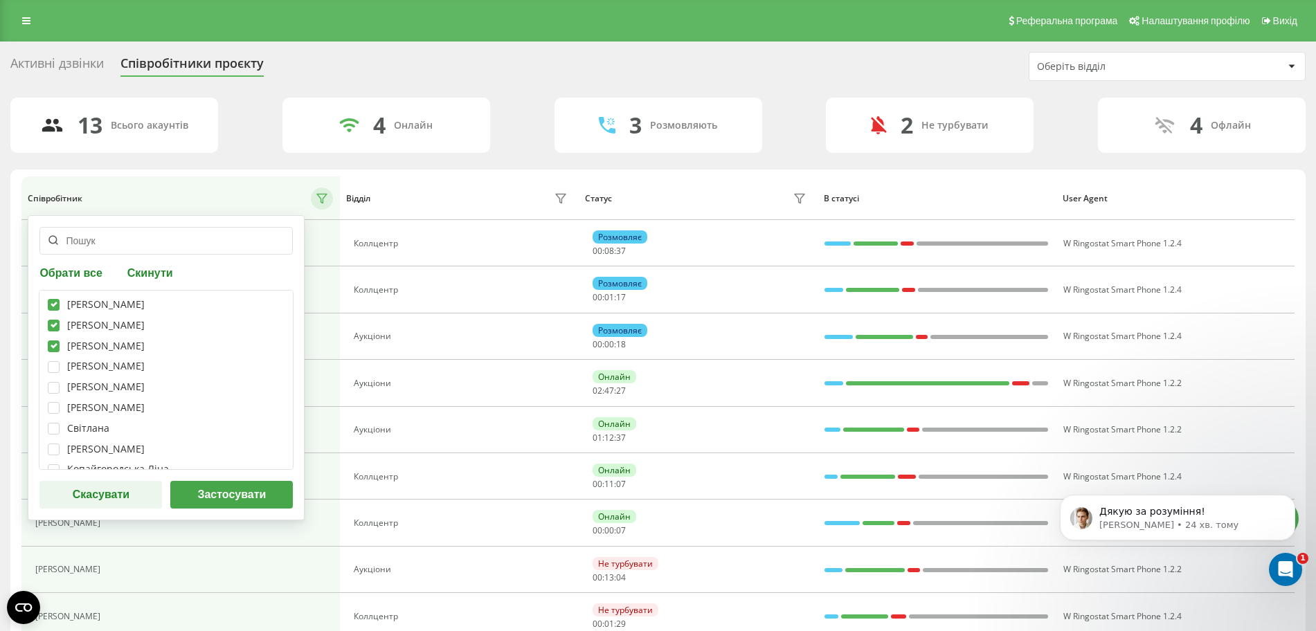
checkbox input "true"
click at [59, 361] on label at bounding box center [54, 361] width 12 height 0
checkbox input "true"
click at [53, 382] on label at bounding box center [54, 382] width 12 height 0
checkbox input "true"
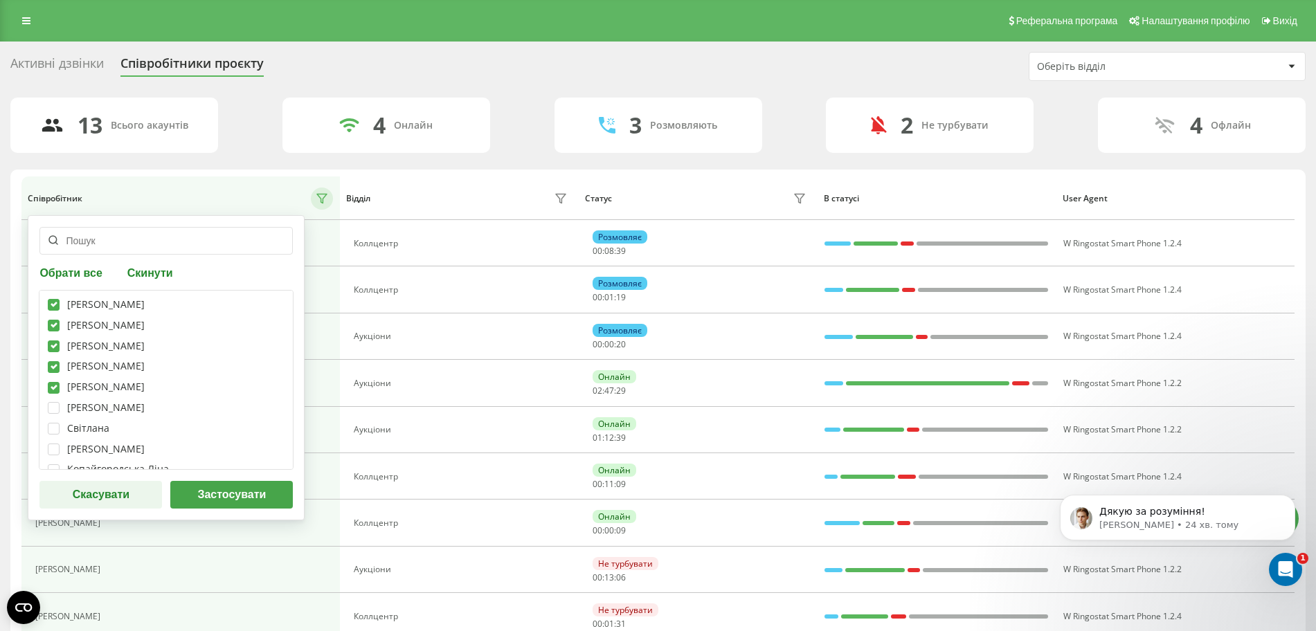
click at [200, 500] on button "Застосувати" at bounding box center [231, 495] width 122 height 28
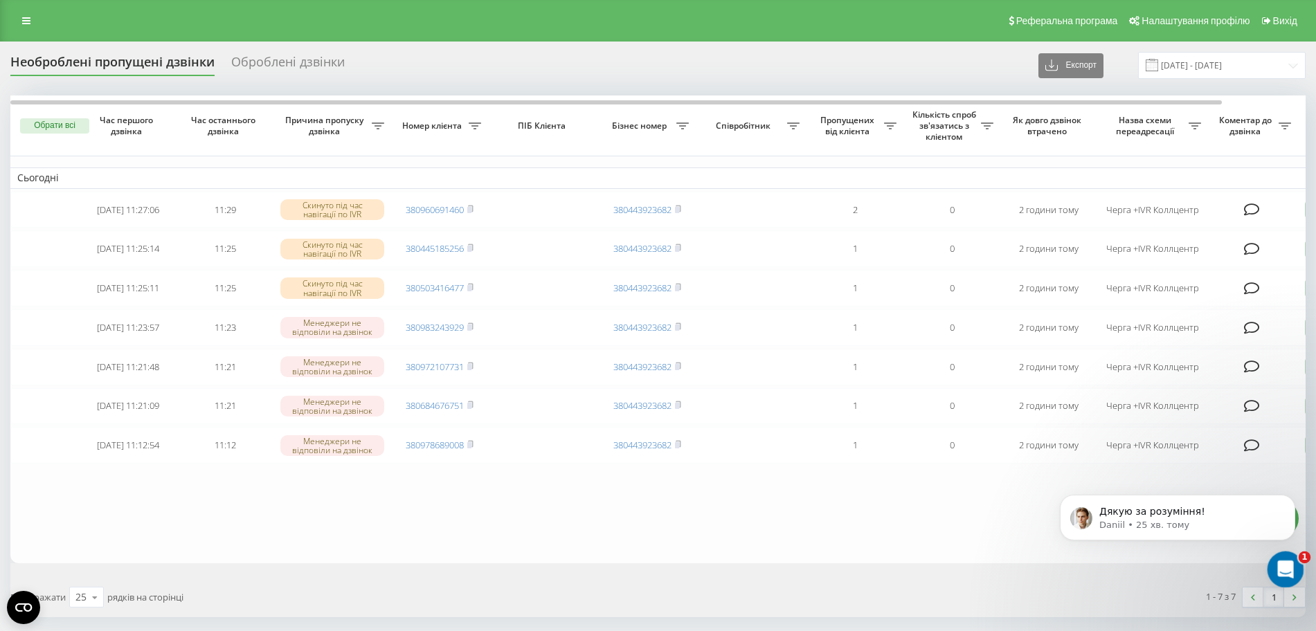
click at [1275, 576] on div "Відкрити програму для спілкування Intercom" at bounding box center [1283, 568] width 46 height 46
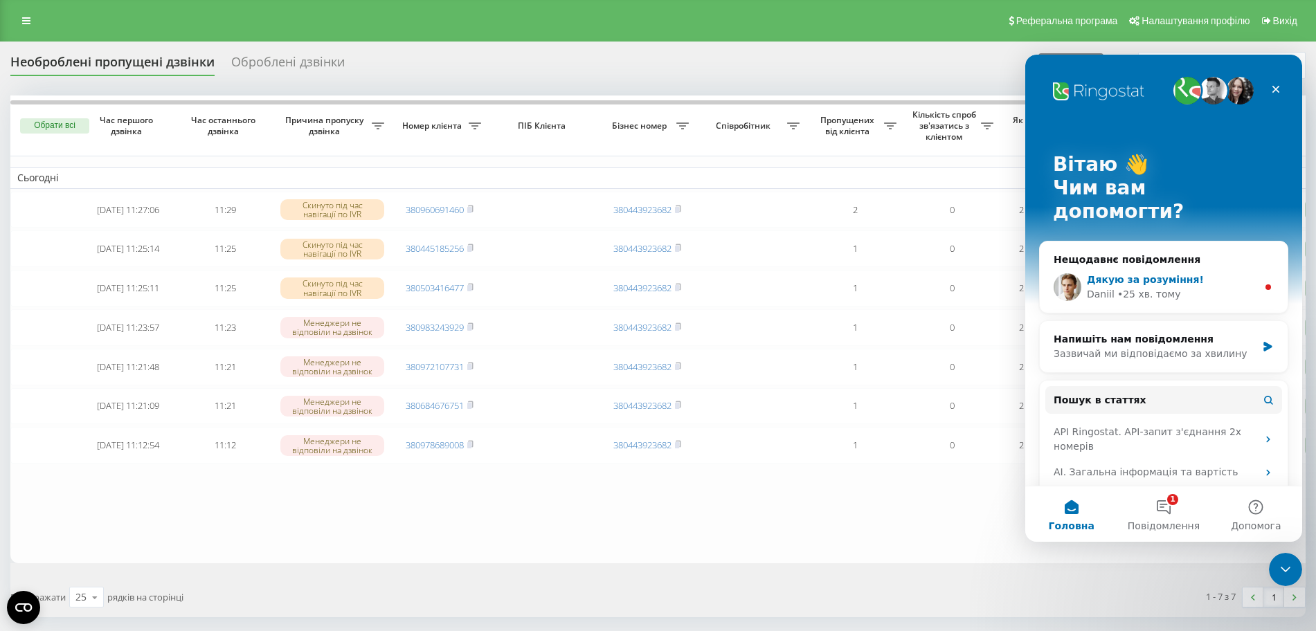
click at [1143, 287] on div "• 25 хв. тому" at bounding box center [1149, 294] width 64 height 15
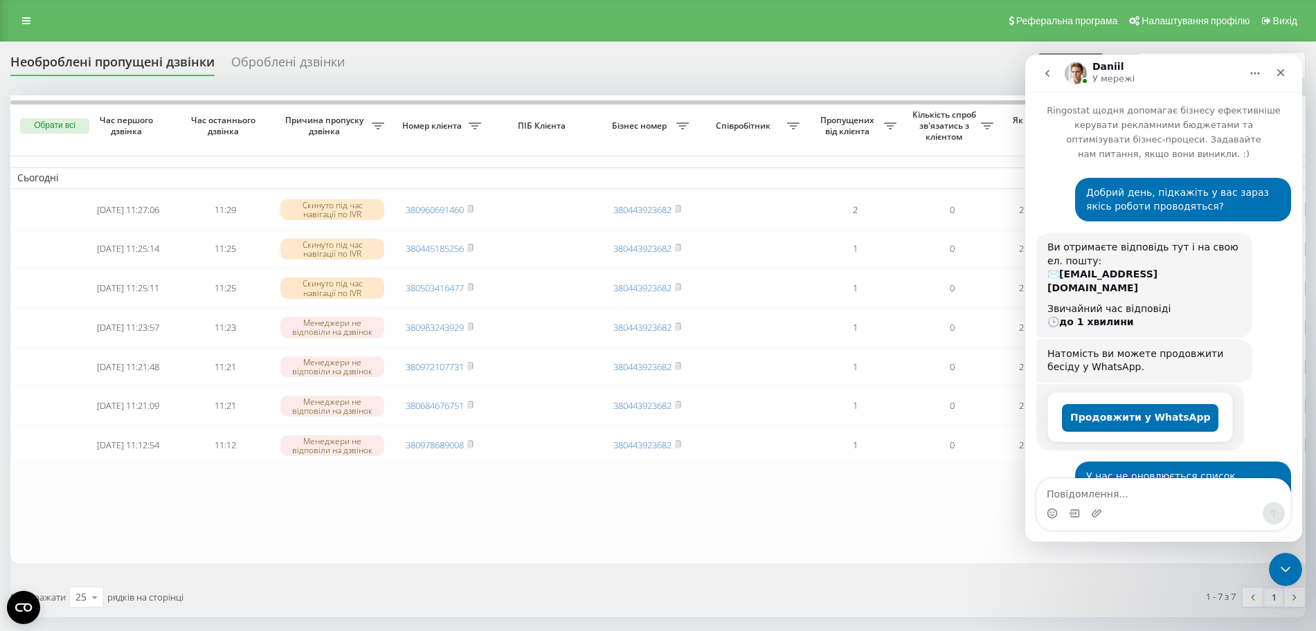
scroll to position [85, 0]
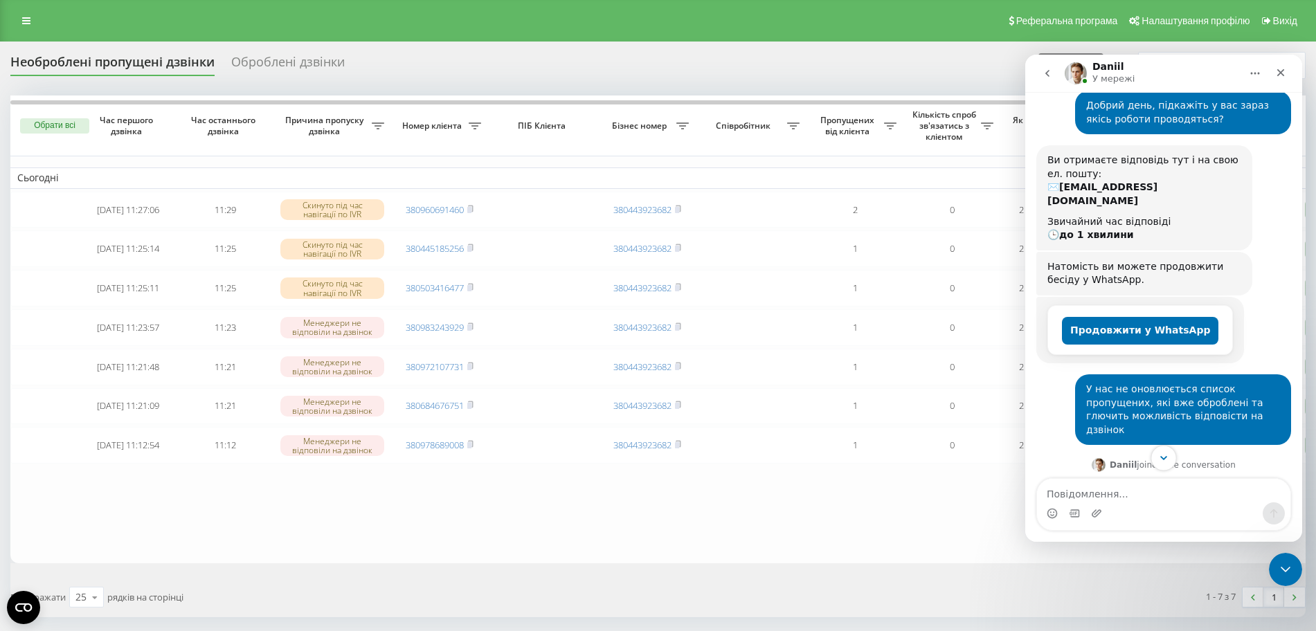
click at [1163, 452] on icon "Scroll to bottom" at bounding box center [1163, 458] width 12 height 12
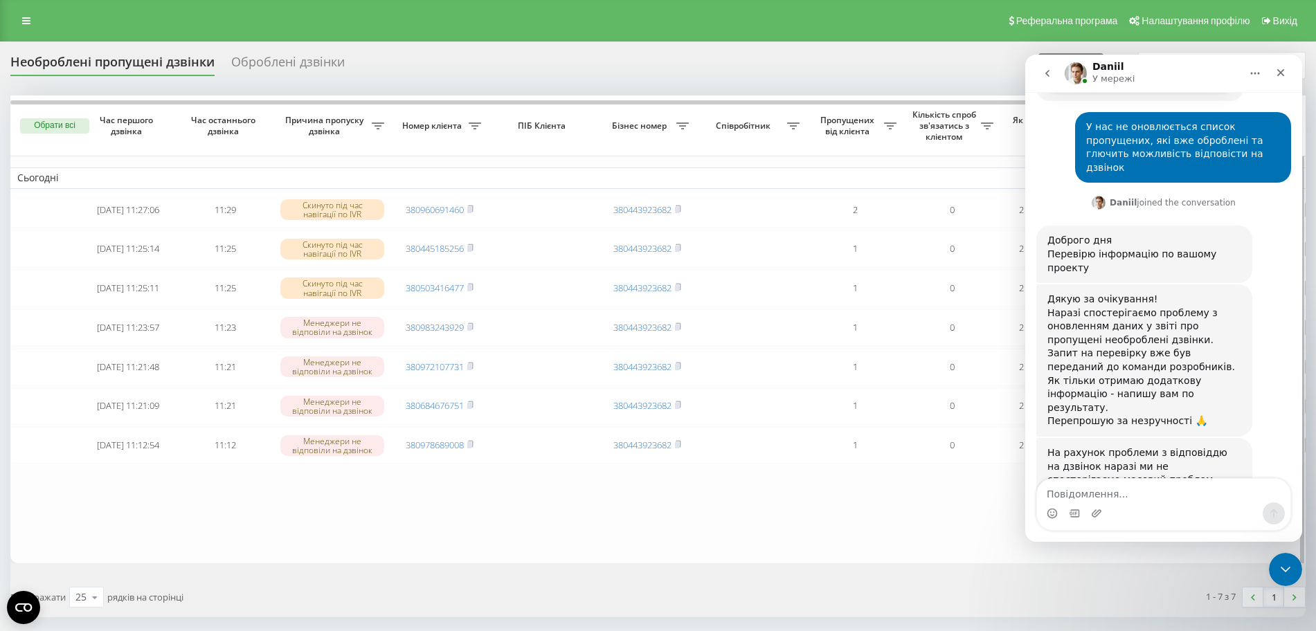
scroll to position [532, 0]
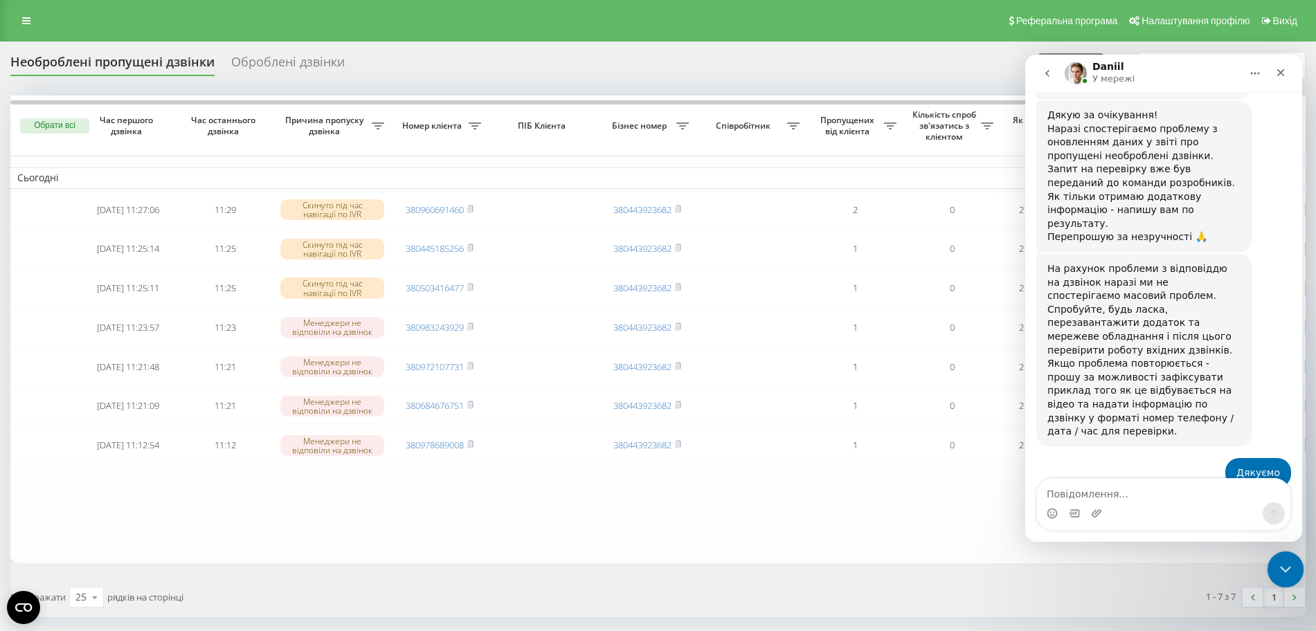
click at [1279, 560] on icon "Закрити програму для спілкування Intercom" at bounding box center [1283, 567] width 17 height 17
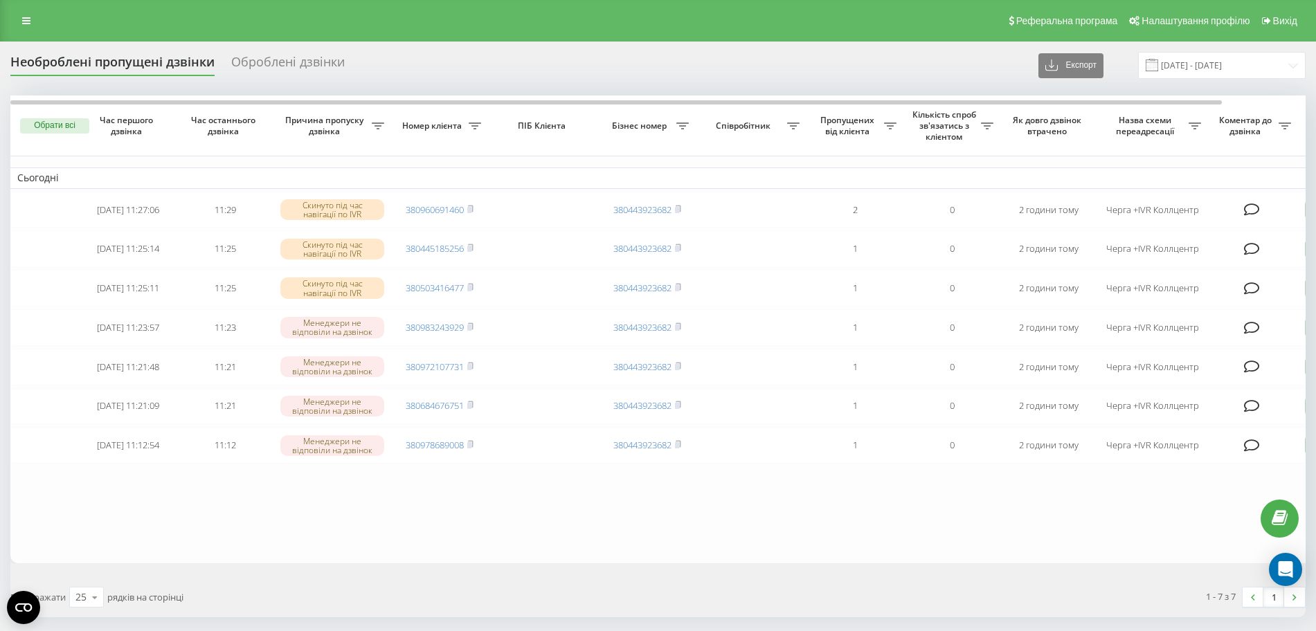
click at [556, 581] on div "Обрати всі Час першого дзвінка Час останнього дзвінка Причина пропуску дзвінка …" at bounding box center [657, 357] width 1295 height 522
click at [1278, 572] on icon "Open Intercom Messenger" at bounding box center [1285, 570] width 18 height 18
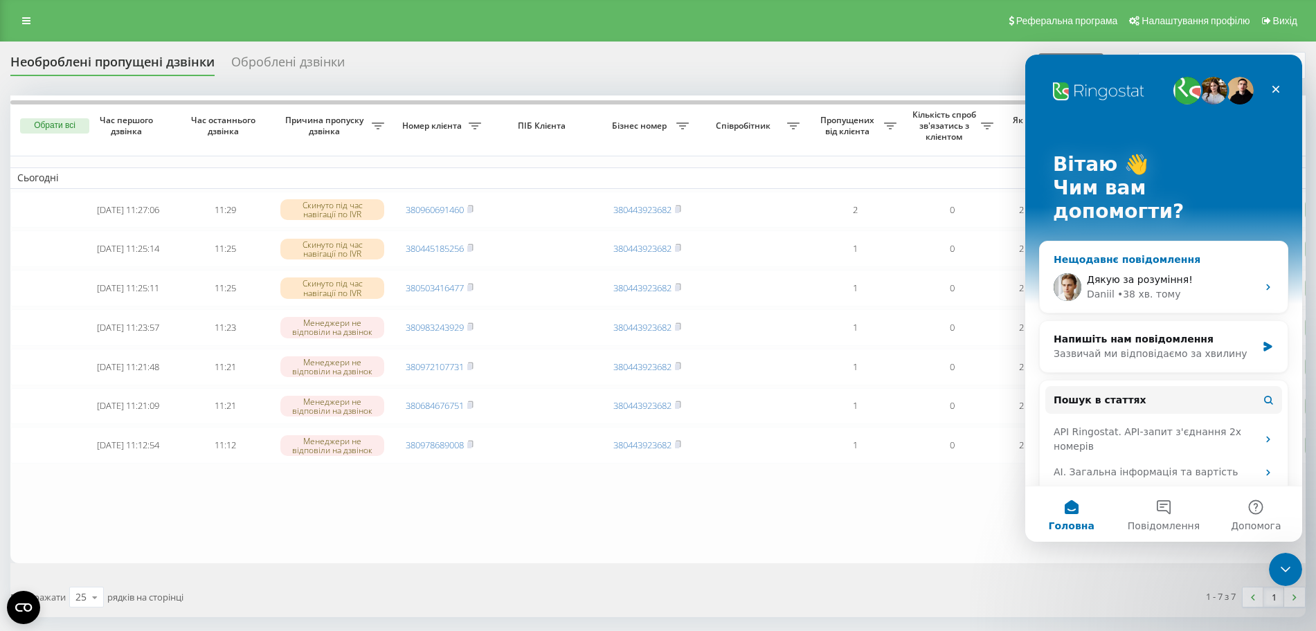
click at [1196, 287] on div "[PERSON_NAME] • 38 хв. тому" at bounding box center [1172, 294] width 170 height 15
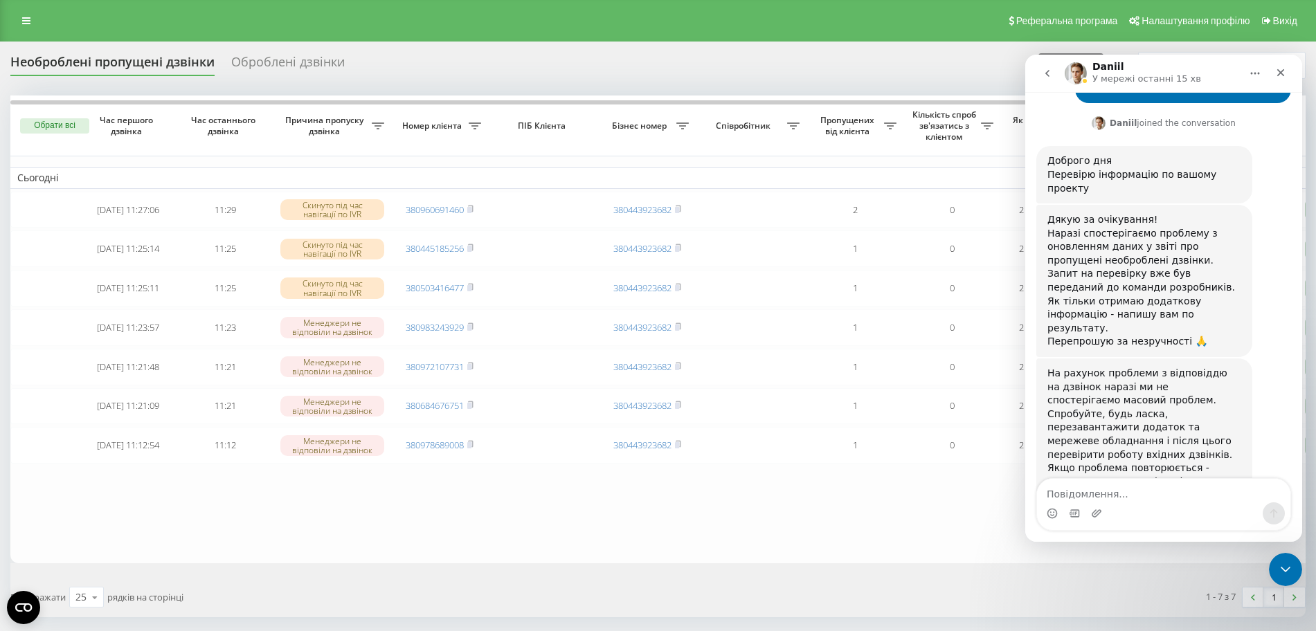
scroll to position [424, 0]
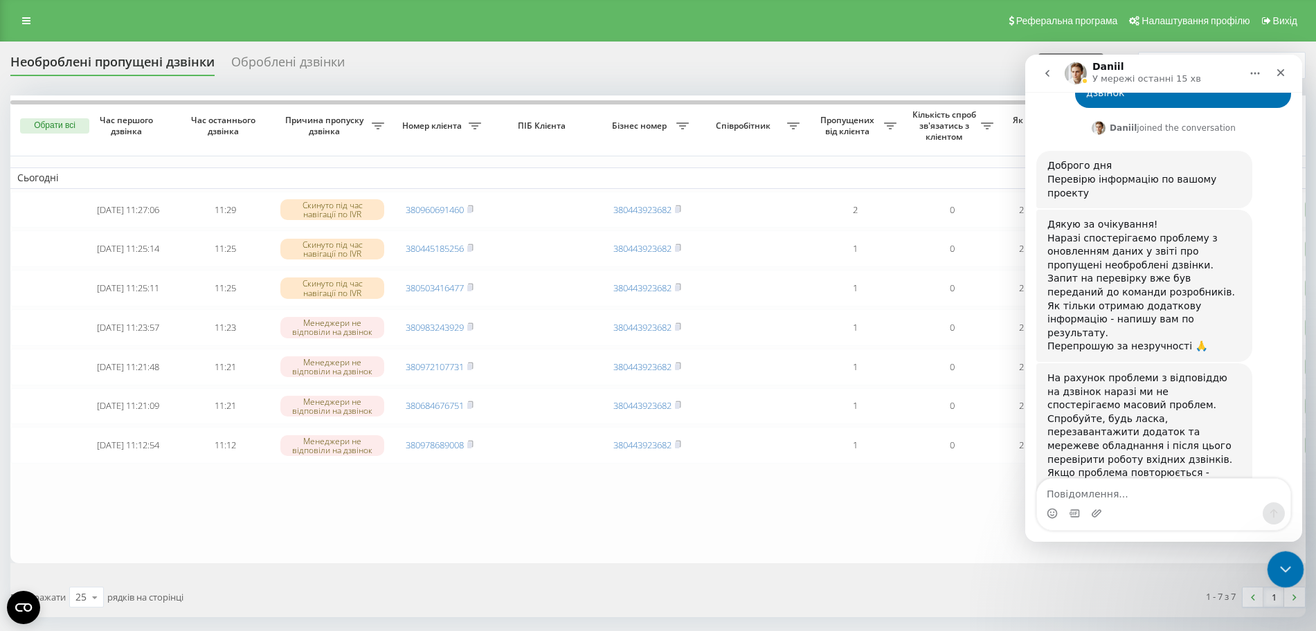
click at [1287, 562] on icon "Закрити програму для спілкування Intercom" at bounding box center [1283, 567] width 17 height 17
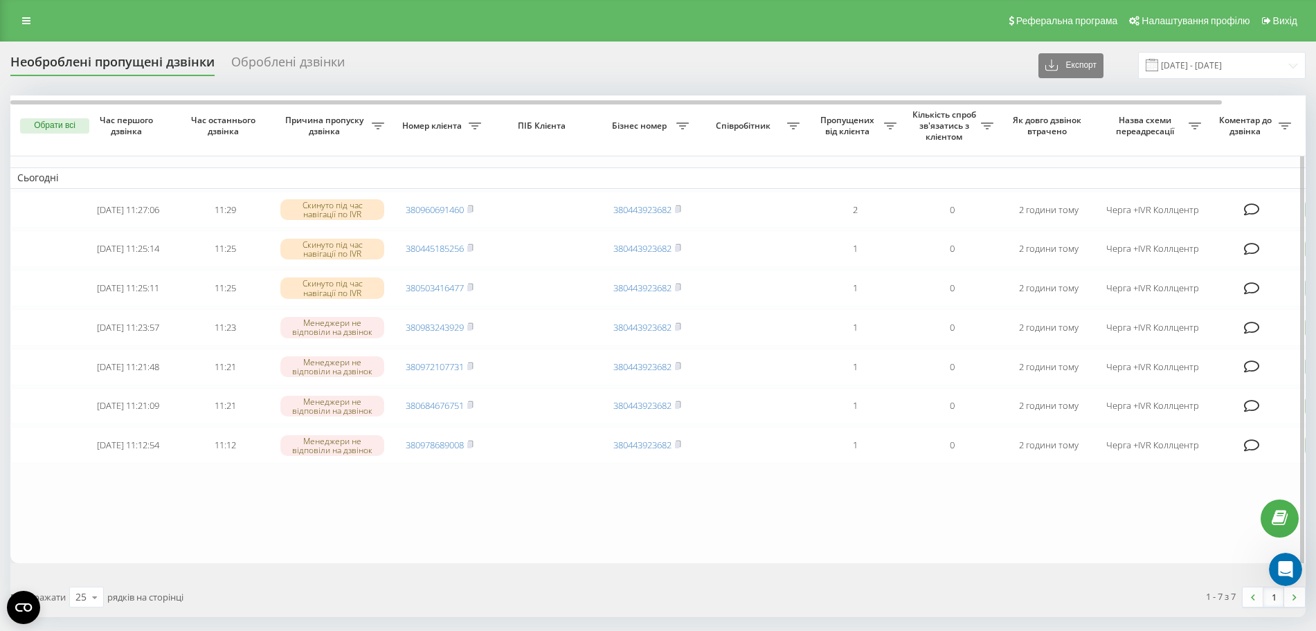
scroll to position [532, 0]
click at [449, 589] on div "Обрати всі Час першого дзвінка Час останнього дзвінка Причина пропуску дзвінка …" at bounding box center [657, 357] width 1295 height 522
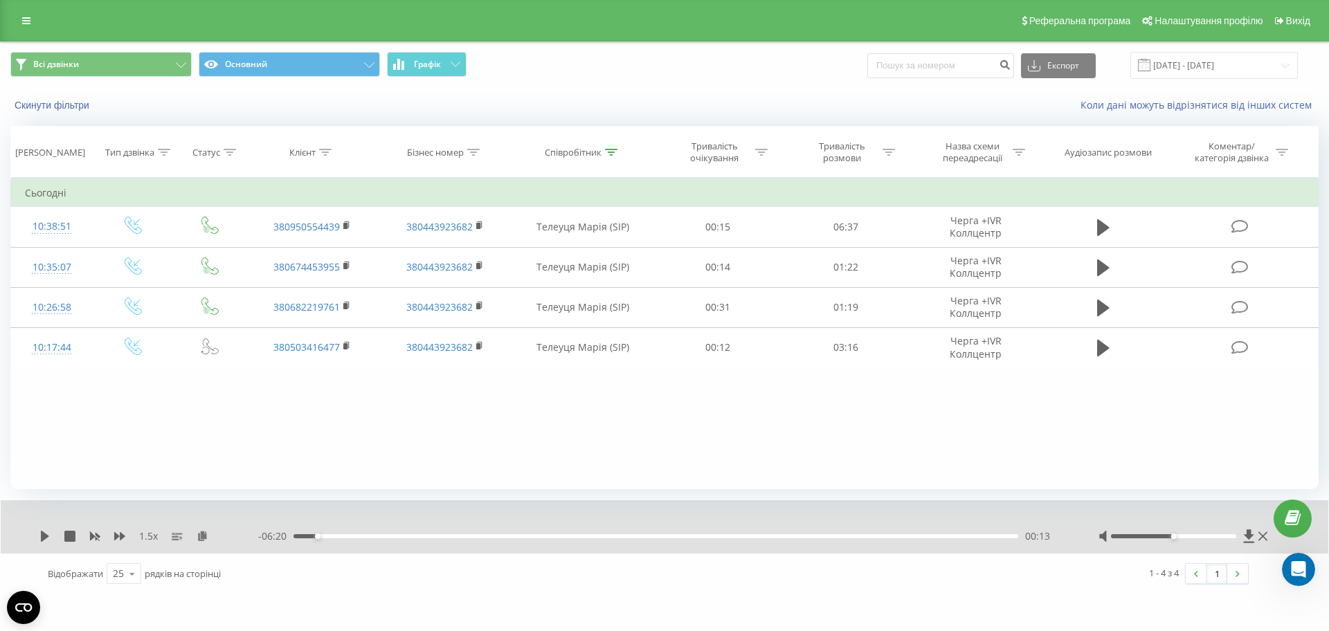
scroll to position [532, 0]
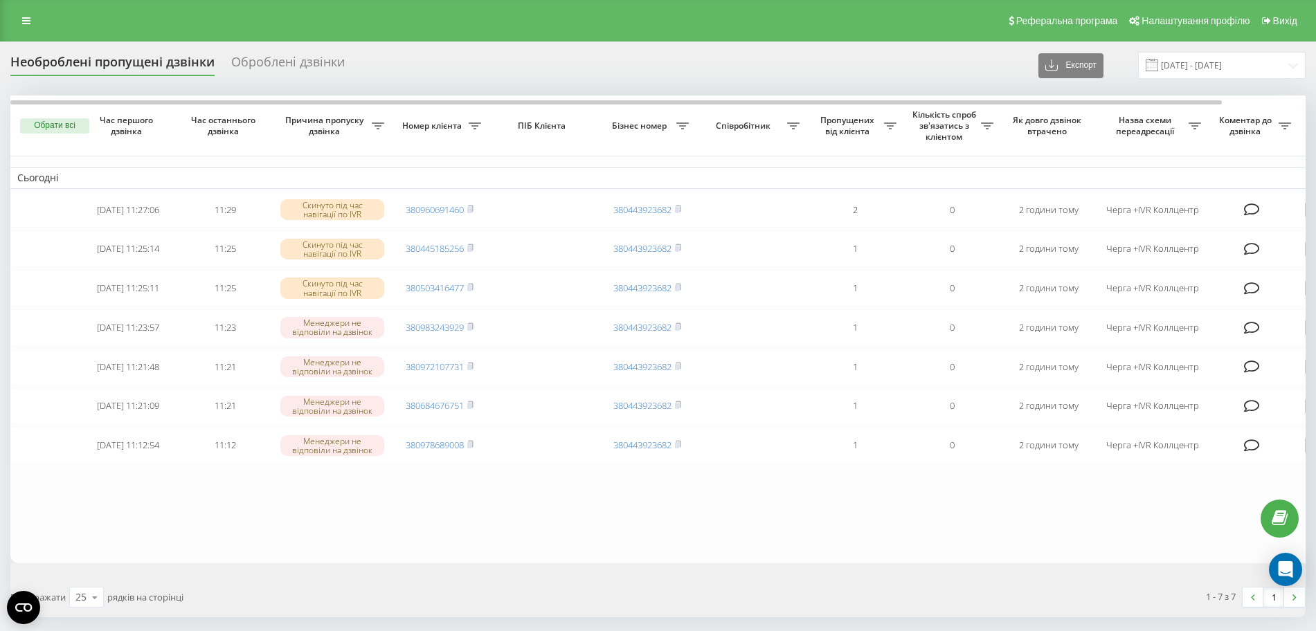
drag, startPoint x: 427, startPoint y: 628, endPoint x: 430, endPoint y: 621, distance: 7.1
click at [430, 617] on div "Відображати 25 10 25 50 100 рядків на сторінці" at bounding box center [329, 597] width 657 height 40
click at [412, 545] on table "Сьогодні [DATE] 11:27:06 11:29 Скинуто під час навігації по IVR 380960691460 38…" at bounding box center [702, 330] width 1384 height 468
